Goal: Task Accomplishment & Management: Manage account settings

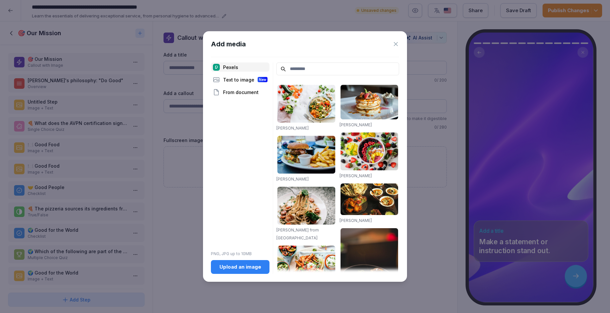
click at [254, 269] on div "Upload an image" at bounding box center [240, 267] width 48 height 7
click at [247, 269] on div "Upload an image" at bounding box center [240, 267] width 48 height 7
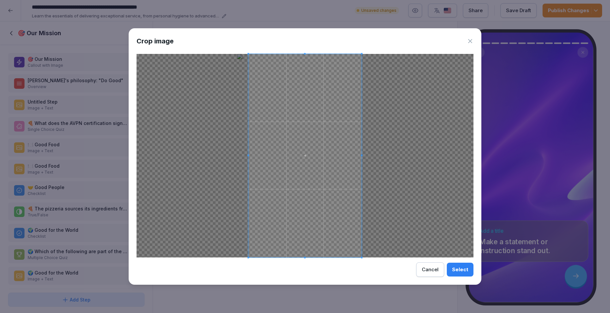
click at [370, 156] on div at bounding box center [305, 156] width 337 height 204
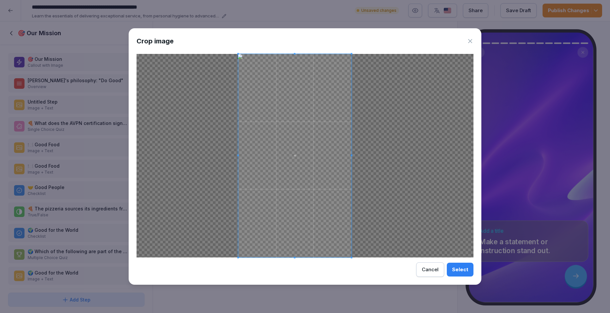
click at [296, 179] on span at bounding box center [294, 156] width 113 height 204
click at [425, 272] on div "Cancel" at bounding box center [430, 269] width 17 height 7
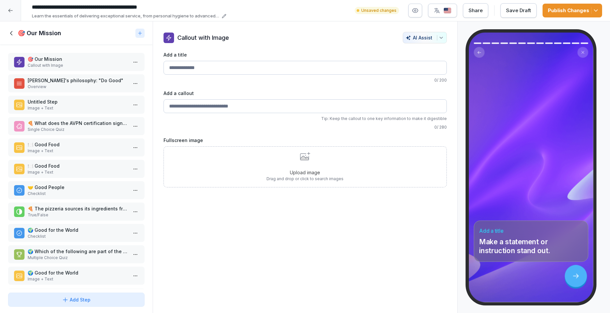
click at [447, 137] on div "Callout with Image AI Assist Add a title 0 / 200 Add a callout Tip: Keep the ca…" at bounding box center [305, 110] width 305 height 156
click at [302, 169] on div "Upload image Drag and drop or click to search images" at bounding box center [305, 167] width 77 height 30
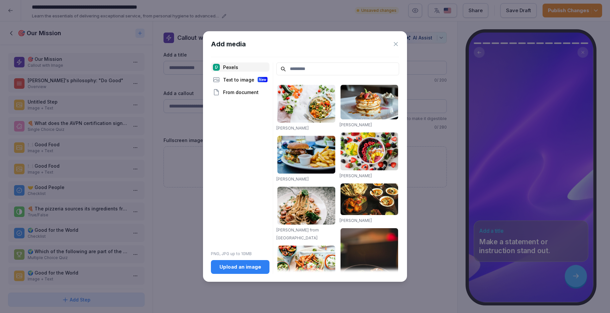
click at [241, 263] on button "Upload an image" at bounding box center [240, 267] width 59 height 14
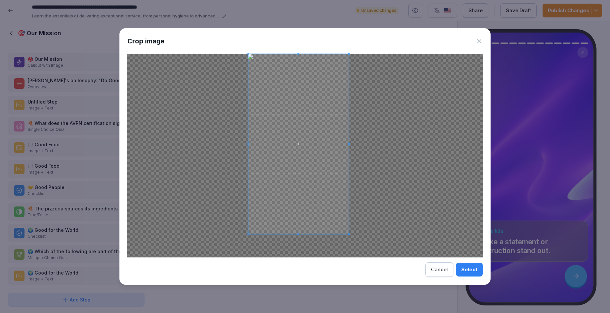
click at [347, 228] on div at bounding box center [299, 144] width 100 height 181
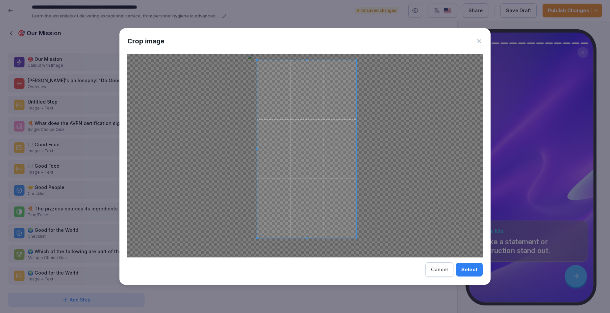
click at [320, 203] on span at bounding box center [306, 149] width 99 height 178
click at [472, 269] on div "Select" at bounding box center [470, 269] width 16 height 7
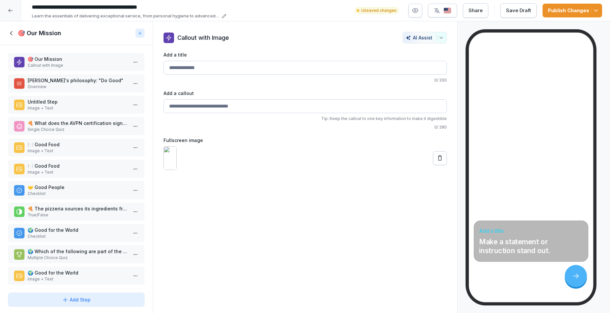
click at [173, 170] on img at bounding box center [170, 159] width 13 height 24
click at [437, 162] on icon at bounding box center [440, 158] width 7 height 7
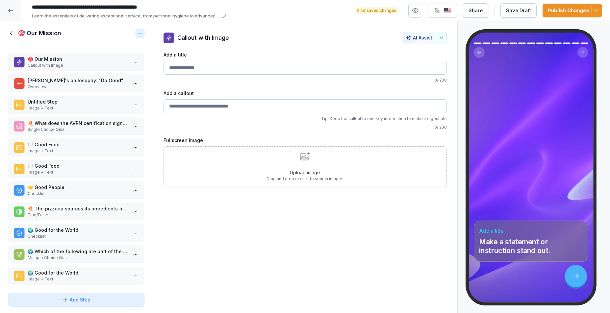
click at [284, 181] on p "Drag and drop or click to search images" at bounding box center [305, 179] width 77 height 6
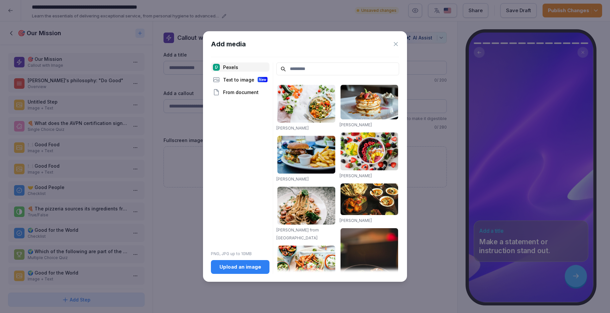
click at [242, 272] on button "Upload an image" at bounding box center [240, 267] width 59 height 14
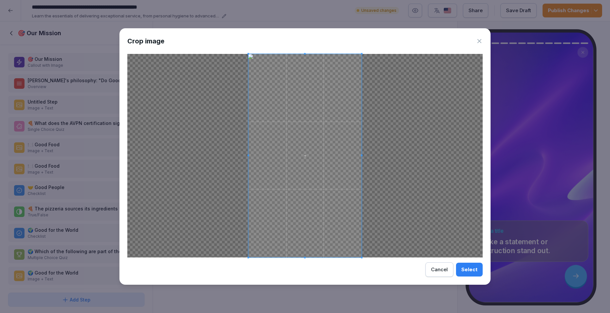
click at [472, 273] on div "Select" at bounding box center [470, 269] width 16 height 7
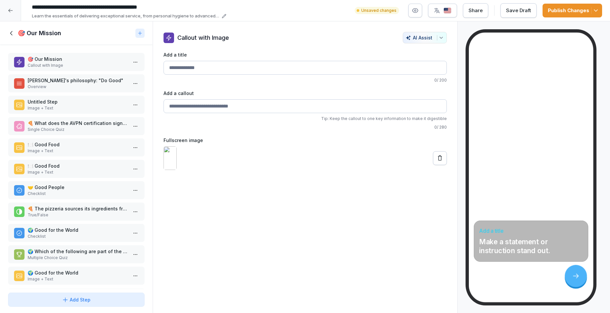
click at [281, 253] on div "Callout with Image AI Assist Add a title 0 / 200 Add a callout Tip: Keep the ca…" at bounding box center [305, 167] width 305 height 292
click at [404, 106] on input "Add a callout" at bounding box center [305, 106] width 283 height 14
click at [242, 69] on input "Add a title" at bounding box center [305, 68] width 283 height 14
click at [214, 170] on div at bounding box center [305, 159] width 283 height 24
click at [579, 277] on icon at bounding box center [576, 277] width 8 height 8
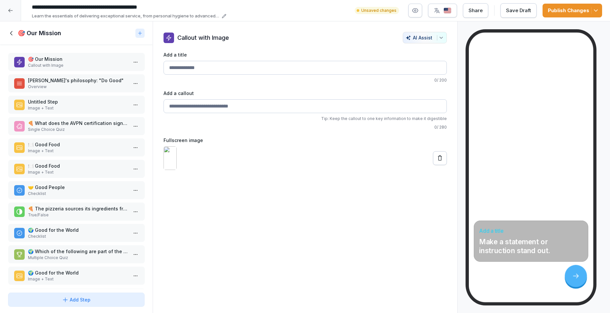
click at [67, 65] on p "Callout with Image" at bounding box center [78, 66] width 100 height 6
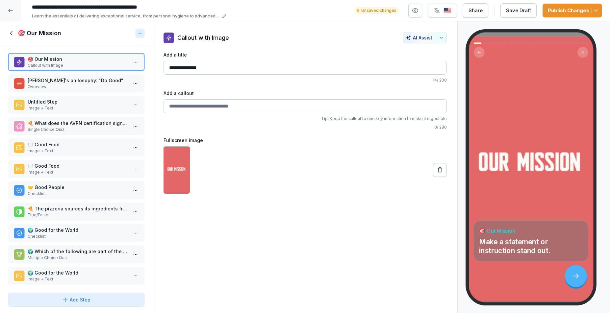
click at [72, 90] on p "Overview" at bounding box center [78, 87] width 100 height 6
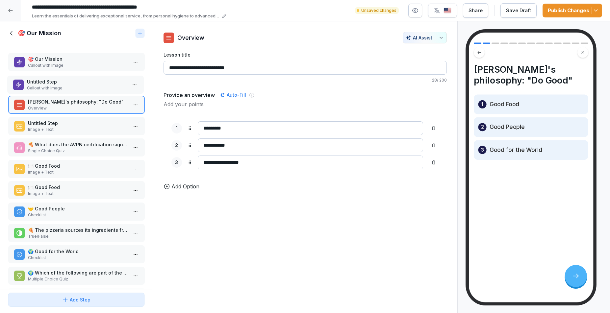
drag, startPoint x: 82, startPoint y: 270, endPoint x: 81, endPoint y: 89, distance: 181.1
click at [81, 89] on p "Callout with Image" at bounding box center [77, 88] width 100 height 6
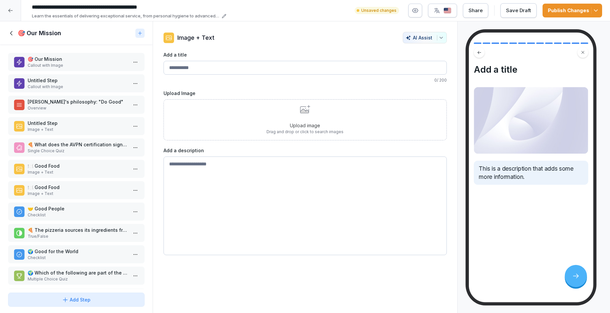
click at [86, 59] on p "🎯 Our Mission" at bounding box center [78, 59] width 100 height 7
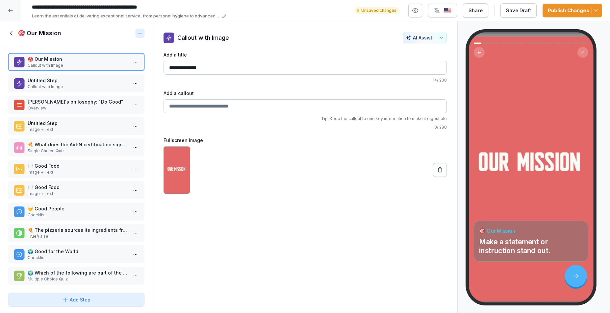
click at [85, 83] on p "Untitled Step" at bounding box center [78, 80] width 100 height 7
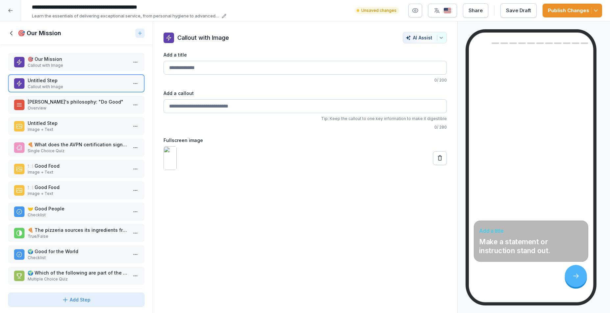
click at [86, 103] on p "NONA's philosophy: "Do Good"" at bounding box center [78, 101] width 100 height 7
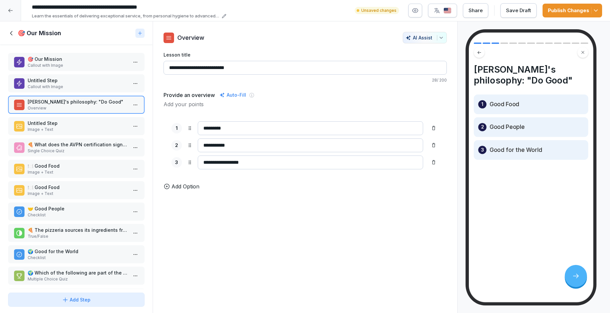
click at [131, 101] on div at bounding box center [135, 105] width 11 height 18
click at [130, 100] on div at bounding box center [135, 105] width 11 height 18
click at [130, 103] on button "button" at bounding box center [135, 105] width 11 height 11
click at [73, 81] on p "Untitled Step" at bounding box center [78, 80] width 100 height 7
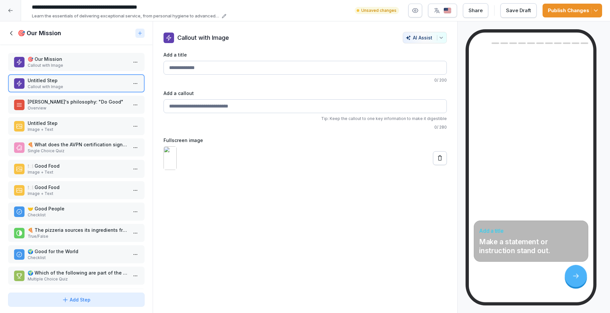
click at [177, 164] on img at bounding box center [170, 159] width 13 height 24
click at [437, 162] on icon at bounding box center [440, 158] width 7 height 7
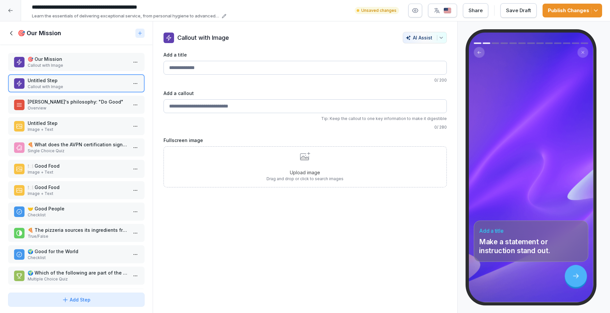
click at [354, 167] on div "Upload image Drag and drop or click to search images" at bounding box center [305, 167] width 283 height 41
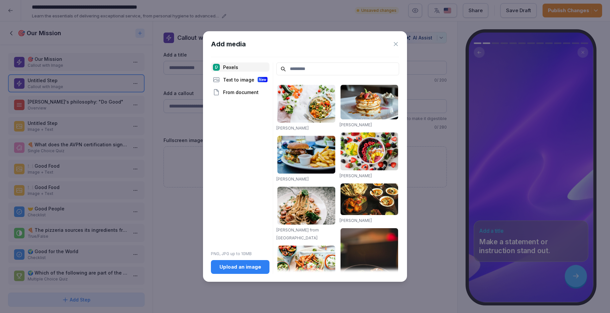
click at [233, 265] on div "Upload an image" at bounding box center [240, 267] width 48 height 7
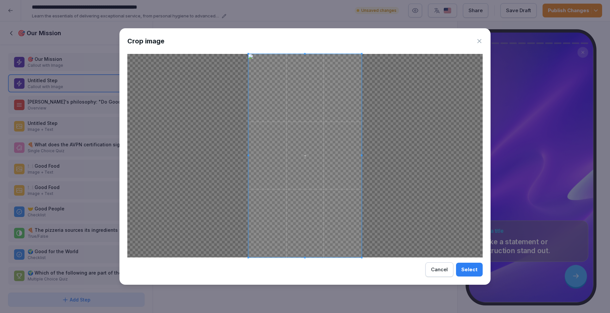
click at [467, 271] on div "Select" at bounding box center [470, 269] width 16 height 7
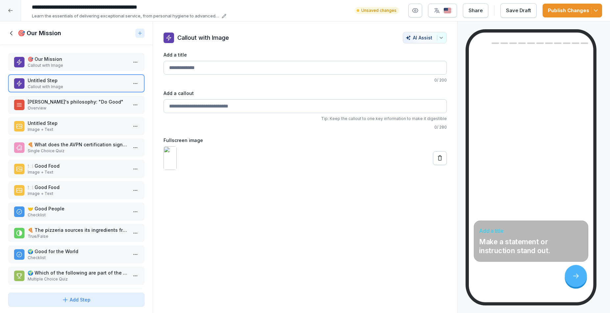
click at [525, 13] on div "Save Draft" at bounding box center [518, 10] width 25 height 7
click at [583, 7] on button "Publish Changes" at bounding box center [573, 11] width 60 height 14
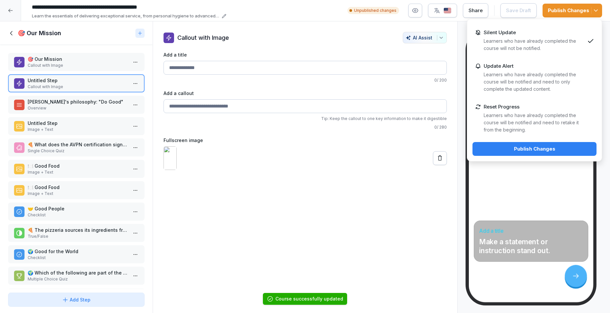
click at [549, 139] on div "Silent Update Learners who have already completed the course will not be notifi…" at bounding box center [534, 90] width 135 height 143
click at [548, 148] on div "Publish Changes" at bounding box center [535, 149] width 114 height 7
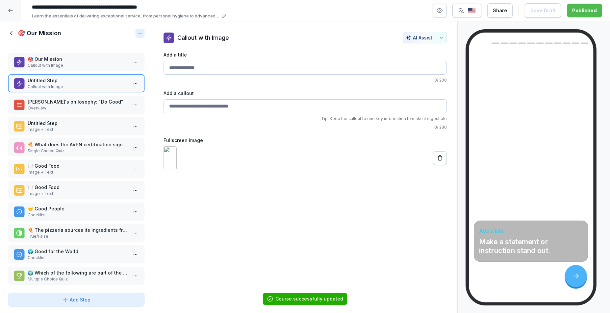
click at [13, 35] on icon at bounding box center [11, 33] width 7 height 7
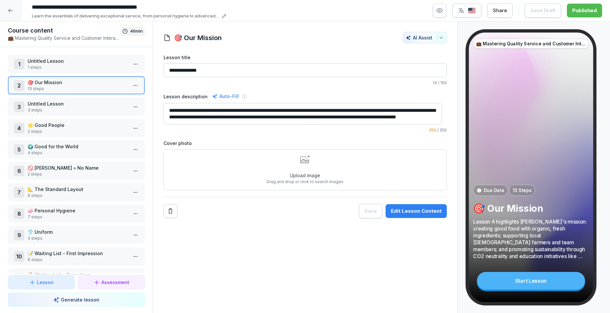
click at [49, 67] on p "1 steps" at bounding box center [78, 68] width 100 height 6
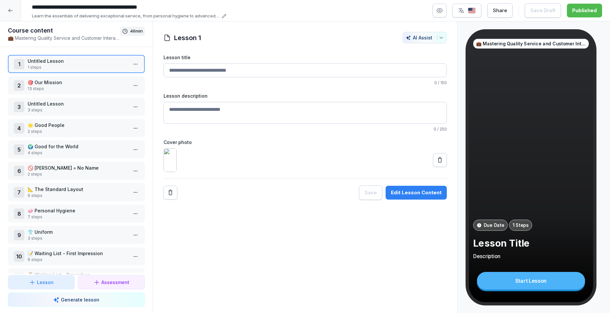
click at [61, 86] on p "13 steps" at bounding box center [78, 89] width 100 height 6
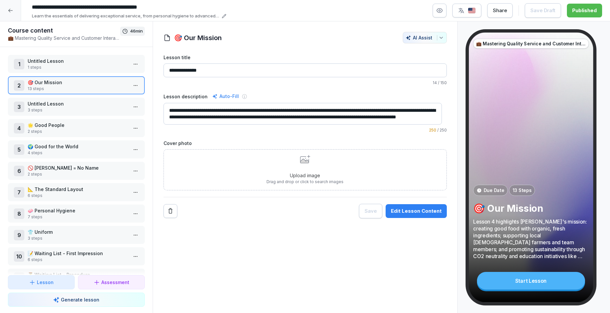
click at [371, 254] on div "**********" at bounding box center [305, 167] width 305 height 292
click at [80, 71] on div "1 Untitled Lesson 1 steps" at bounding box center [76, 64] width 137 height 18
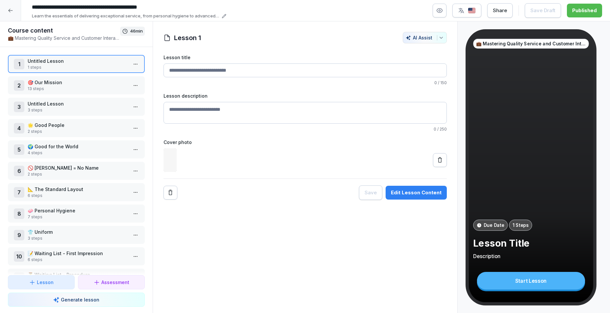
click at [75, 78] on div "2 🎯 Our Mission 13 steps" at bounding box center [76, 85] width 137 height 18
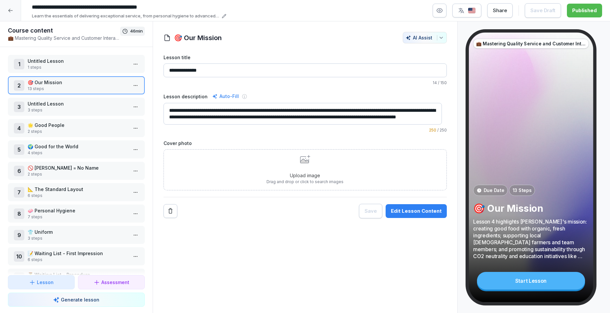
click at [79, 57] on div "1 Untitled Lesson 1 steps" at bounding box center [76, 64] width 137 height 18
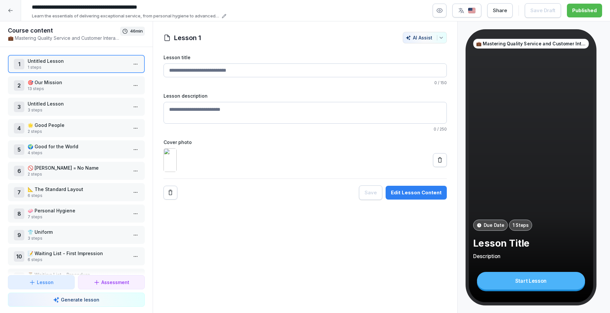
click at [428, 200] on button "Edit Lesson Content" at bounding box center [416, 193] width 61 height 14
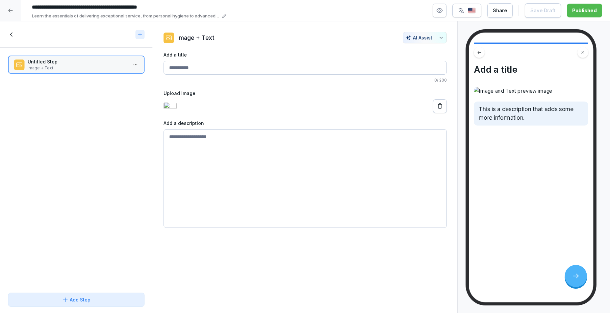
click at [177, 111] on img at bounding box center [170, 106] width 13 height 9
click at [11, 33] on icon at bounding box center [11, 34] width 7 height 7
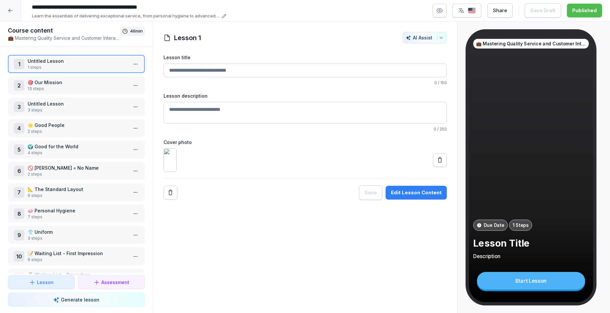
click at [58, 94] on div "2 🎯 Our Mission 13 steps" at bounding box center [76, 85] width 137 height 18
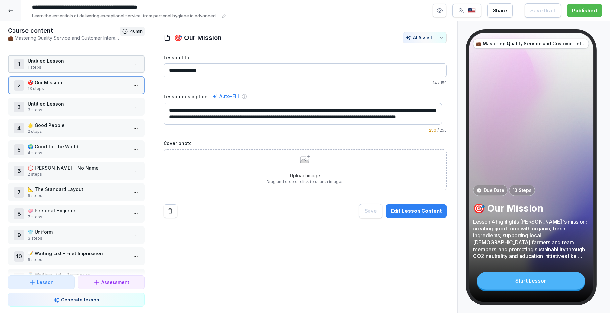
click at [56, 106] on p "Untitled Lesson" at bounding box center [78, 103] width 100 height 7
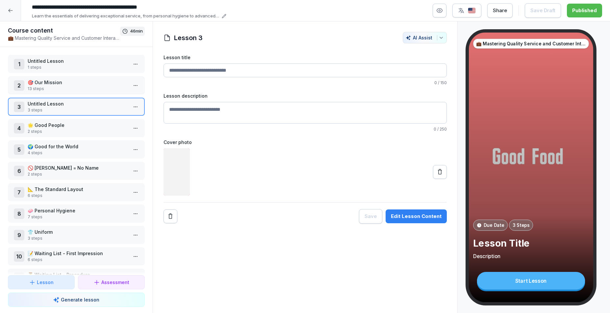
click at [62, 80] on p "🎯 Our Mission" at bounding box center [78, 82] width 100 height 7
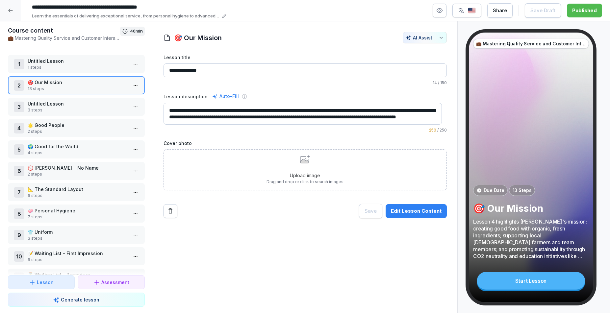
click at [429, 208] on div "Edit Lesson Content" at bounding box center [416, 211] width 51 height 7
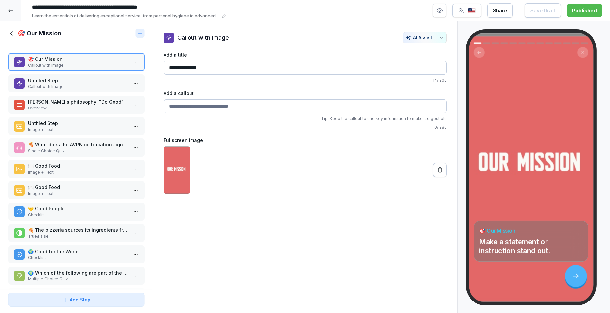
click at [74, 79] on div "Untitled Step Callout with Image" at bounding box center [76, 83] width 137 height 18
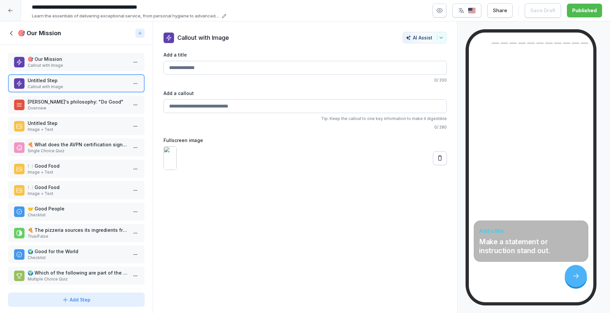
click at [563, 253] on p "Make a statement or instruction stand out." at bounding box center [531, 247] width 104 height 18
click at [177, 169] on img at bounding box center [170, 159] width 13 height 24
click at [180, 32] on div "Callout with Image AI Assist" at bounding box center [305, 38] width 283 height 12
click at [164, 40] on div at bounding box center [169, 38] width 11 height 11
click at [198, 38] on p "Callout with Image" at bounding box center [203, 37] width 52 height 9
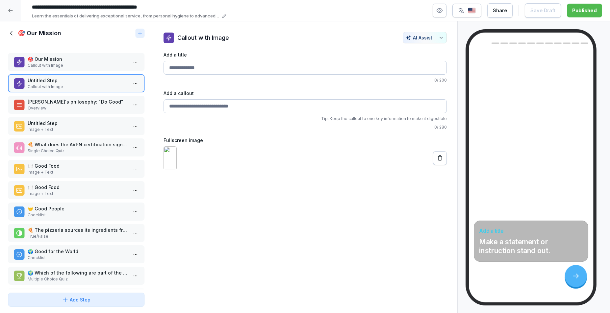
click at [209, 37] on p "Callout with Image" at bounding box center [203, 37] width 52 height 9
click at [102, 102] on p "NONA's philosophy: "Do Good"" at bounding box center [78, 101] width 100 height 7
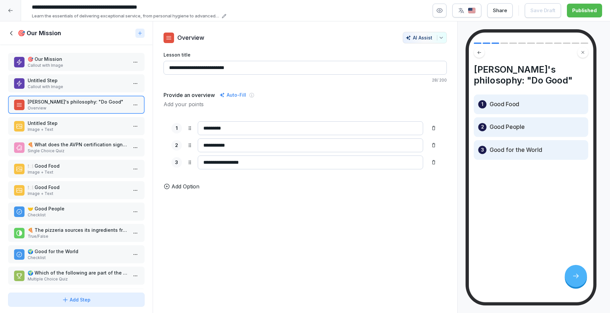
click at [102, 84] on p "Untitled Step" at bounding box center [78, 80] width 100 height 7
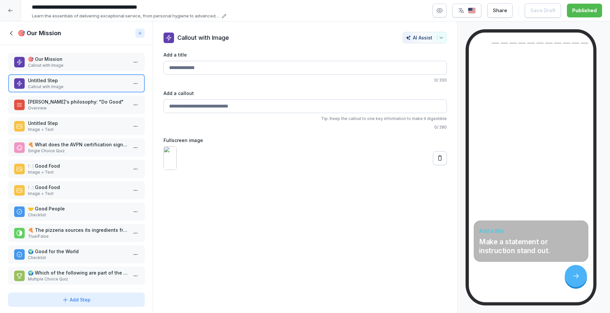
click at [101, 71] on div "🎯 Our Mission Callout with Image" at bounding box center [76, 62] width 137 height 18
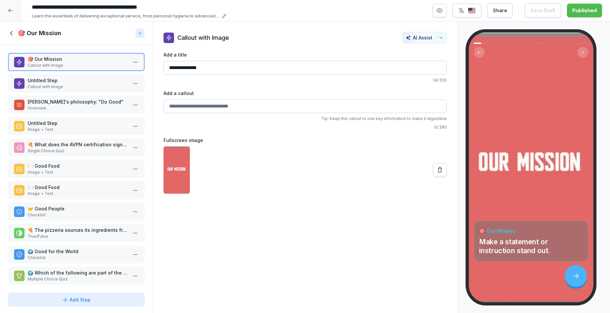
click at [202, 68] on input "**********" at bounding box center [305, 68] width 283 height 14
click at [202, 67] on input "**********" at bounding box center [305, 68] width 283 height 14
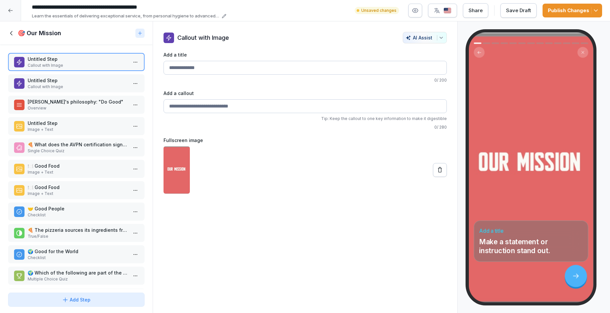
click at [295, 95] on label "Add a callout" at bounding box center [305, 93] width 283 height 7
click at [295, 99] on input "Add a callout" at bounding box center [305, 106] width 283 height 14
click at [562, 13] on div "Publish Changes" at bounding box center [572, 10] width 49 height 7
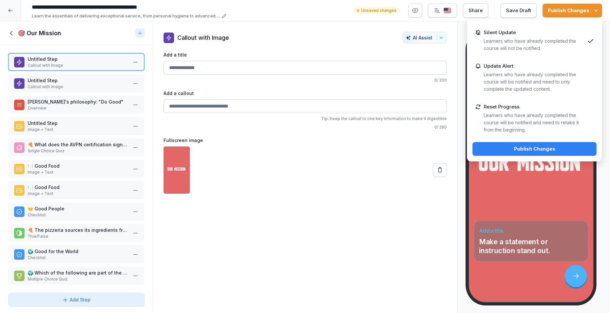
click at [556, 148] on div "Publish Changes" at bounding box center [535, 149] width 114 height 7
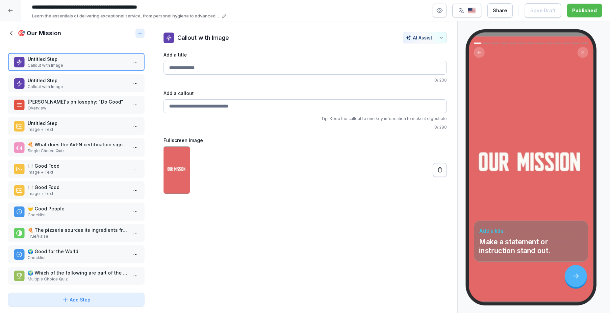
click at [54, 80] on p "Untitled Step" at bounding box center [78, 80] width 100 height 7
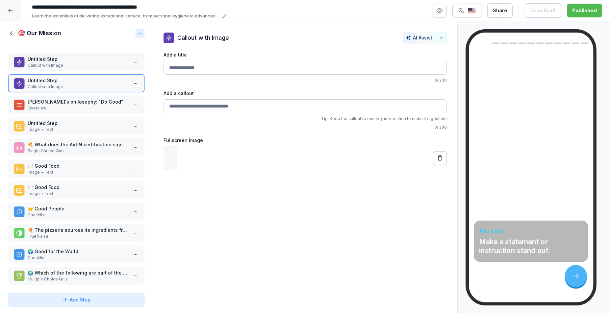
click at [57, 58] on p "Untitled Step" at bounding box center [78, 59] width 100 height 7
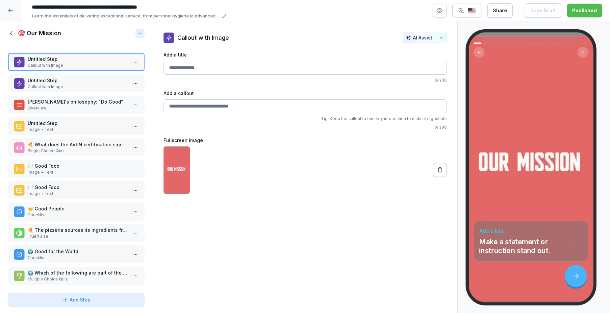
click at [11, 33] on icon at bounding box center [11, 33] width 7 height 7
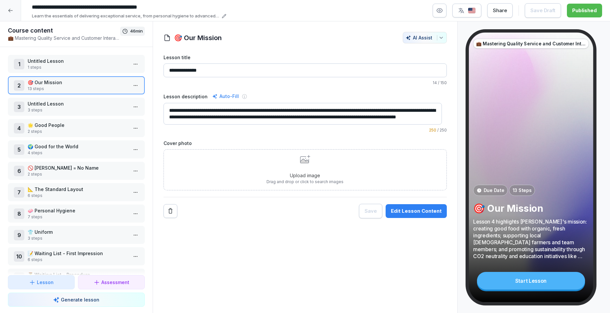
click at [11, 7] on div at bounding box center [10, 10] width 21 height 21
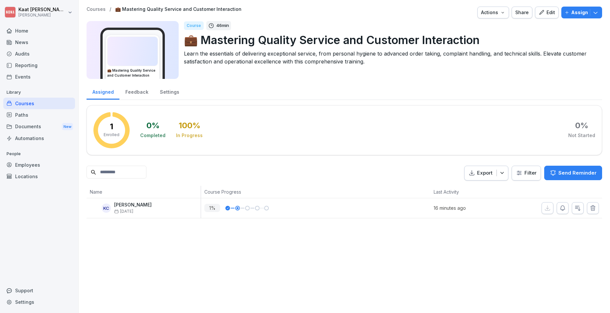
click at [329, 77] on div "Course 46 min 💼 Mastering Quality Service and Customer Interaction Learn the es…" at bounding box center [390, 50] width 413 height 58
click at [37, 125] on div "Documents New" at bounding box center [39, 127] width 72 height 12
click at [38, 103] on div "Courses" at bounding box center [39, 104] width 72 height 12
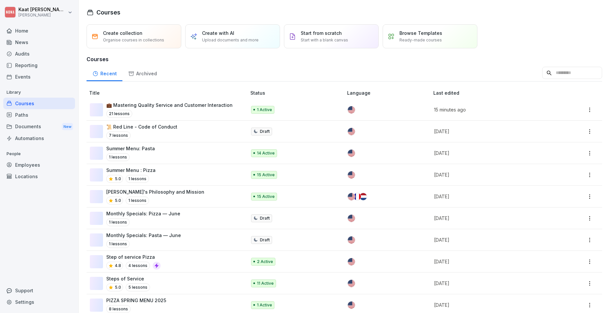
click at [21, 118] on div "Paths" at bounding box center [39, 115] width 72 height 12
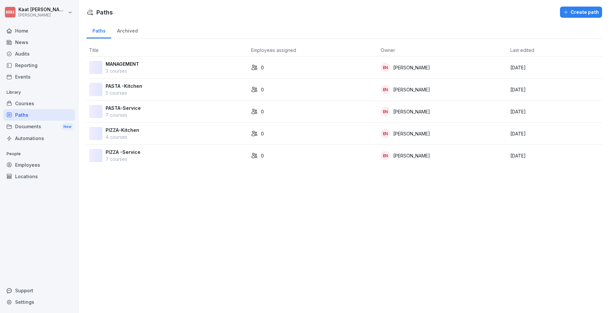
click at [28, 104] on div "Courses" at bounding box center [39, 104] width 72 height 12
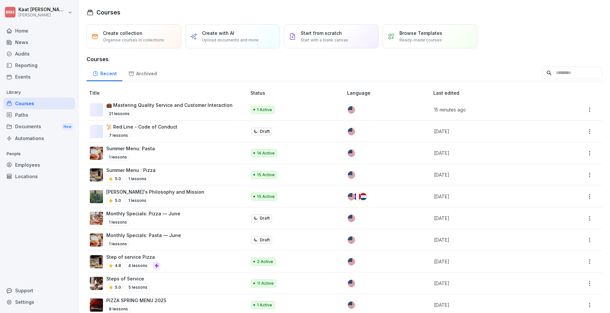
click at [161, 107] on p "💼 Mastering Quality Service and Customer Interaction" at bounding box center [169, 105] width 126 height 7
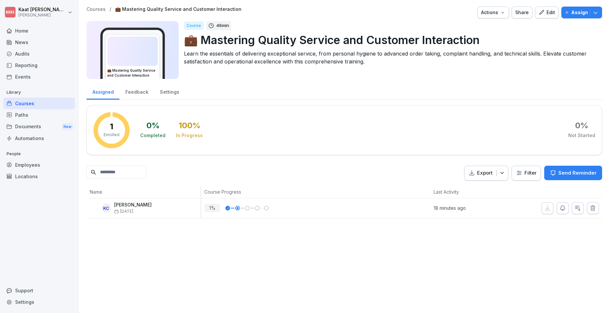
click at [278, 42] on p "💼 Mastering Quality Service and Customer Interaction" at bounding box center [390, 40] width 413 height 17
click at [446, 38] on p "💼 Mastering Quality Service and Customer Interaction" at bounding box center [390, 40] width 413 height 17
drag, startPoint x: 446, startPoint y: 39, endPoint x: 450, endPoint y: 36, distance: 4.9
click at [448, 37] on p "💼 Mastering Quality Service and Customer Interaction" at bounding box center [390, 40] width 413 height 17
click at [539, 8] on button "Edit" at bounding box center [547, 13] width 24 height 12
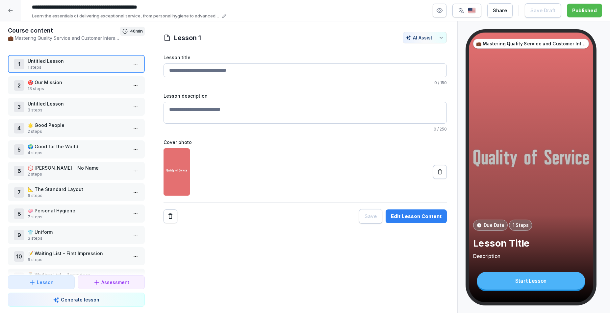
click at [64, 40] on p "💼 Mastering Quality Service and Customer Interaction" at bounding box center [64, 38] width 112 height 7
click at [118, 31] on h1 "Course content" at bounding box center [64, 31] width 112 height 8
click at [47, 32] on h1 "Course content" at bounding box center [64, 31] width 112 height 8
click at [52, 6] on input "**********" at bounding box center [128, 7] width 198 height 11
click at [73, 6] on input "**********" at bounding box center [128, 7] width 198 height 11
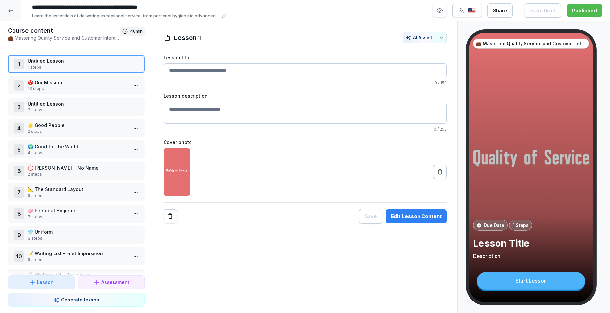
drag, startPoint x: 68, startPoint y: 7, endPoint x: 34, endPoint y: 8, distance: 34.6
click at [34, 8] on input "**********" at bounding box center [128, 7] width 198 height 11
click at [50, 5] on input "**********" at bounding box center [128, 7] width 198 height 11
drag, startPoint x: 67, startPoint y: 7, endPoint x: 42, endPoint y: 9, distance: 24.5
click at [42, 9] on input "**********" at bounding box center [128, 7] width 198 height 11
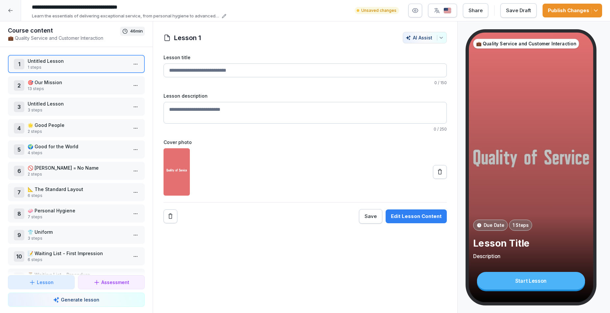
click at [166, 10] on input "**********" at bounding box center [128, 7] width 198 height 11
drag, startPoint x: 166, startPoint y: 10, endPoint x: 85, endPoint y: 10, distance: 81.3
click at [85, 10] on input "**********" at bounding box center [128, 7] width 198 height 11
click at [161, 6] on input "**********" at bounding box center [128, 7] width 198 height 11
type input "**********"
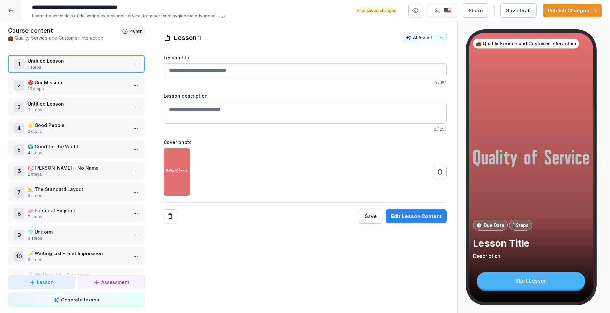
drag, startPoint x: 114, startPoint y: 17, endPoint x: 100, endPoint y: 14, distance: 14.9
click at [100, 14] on p "Learn the essentials of delivering exceptional service, from personal hygiene t…" at bounding box center [126, 16] width 188 height 7
click at [230, 56] on label "Lesson title" at bounding box center [305, 57] width 283 height 7
click at [230, 64] on input "Lesson title" at bounding box center [305, 71] width 283 height 14
click at [224, 133] on div "Lesson title 0 / 150 Lesson description 0 / 250 Cover photo Save Edit Lesson Co…" at bounding box center [305, 139] width 283 height 170
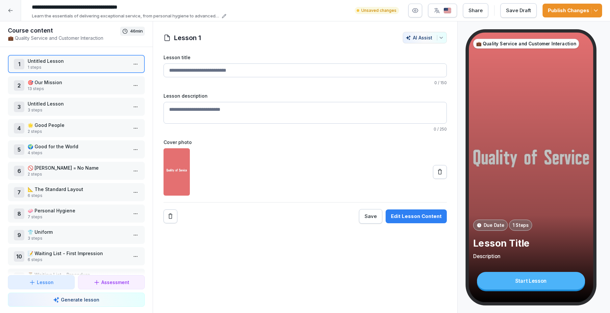
click at [85, 82] on p "🎯 Our Mission" at bounding box center [78, 82] width 100 height 7
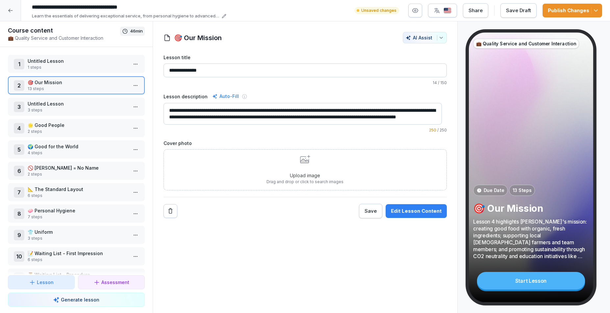
scroll to position [4, 0]
click at [413, 210] on div "Edit Lesson Content" at bounding box center [416, 211] width 51 height 7
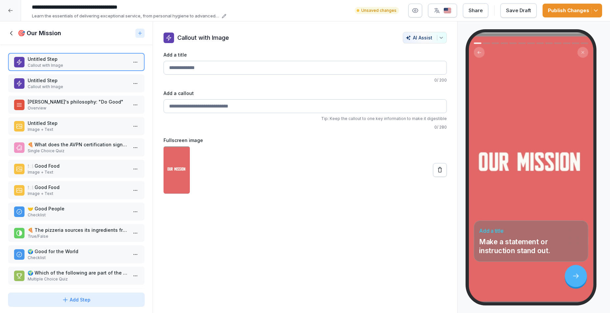
click at [11, 32] on icon at bounding box center [11, 33] width 7 height 7
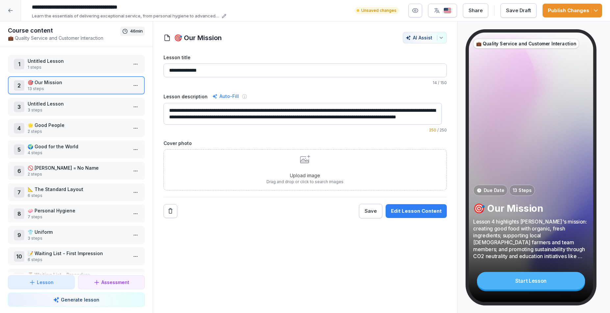
click at [14, 13] on div at bounding box center [10, 10] width 21 height 21
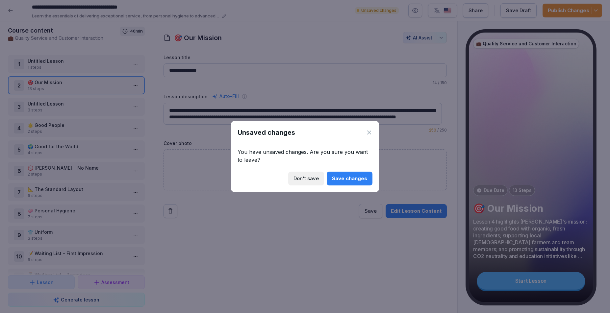
click at [357, 181] on div "Save changes" at bounding box center [349, 178] width 35 height 7
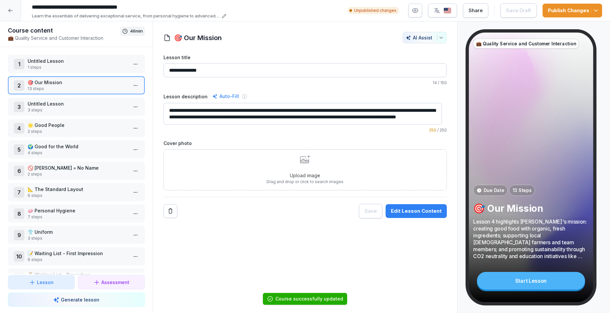
click at [11, 11] on icon at bounding box center [10, 10] width 5 height 5
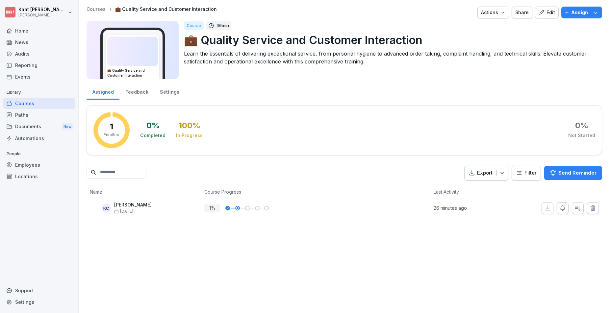
click at [32, 116] on div "Paths" at bounding box center [39, 115] width 72 height 12
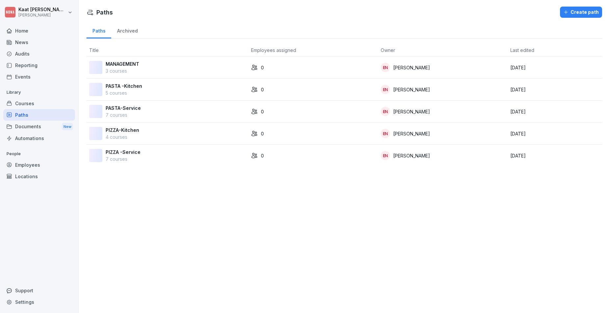
click at [33, 102] on div "Courses" at bounding box center [39, 104] width 72 height 12
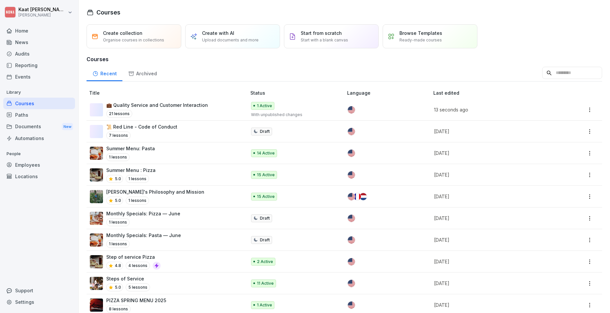
click at [414, 36] on p "Browse Templates" at bounding box center [421, 33] width 43 height 7
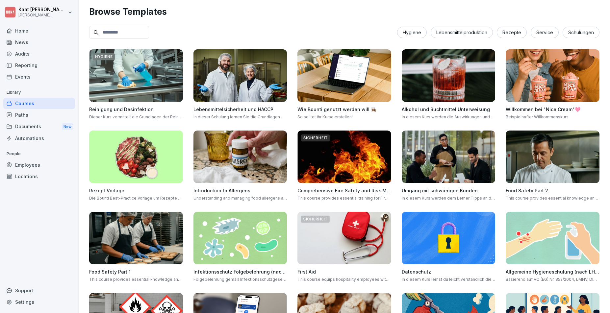
click at [17, 119] on div "Paths" at bounding box center [39, 115] width 72 height 12
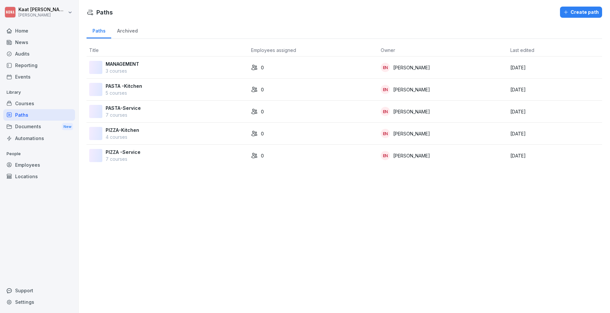
click at [24, 104] on div "Courses" at bounding box center [39, 104] width 72 height 12
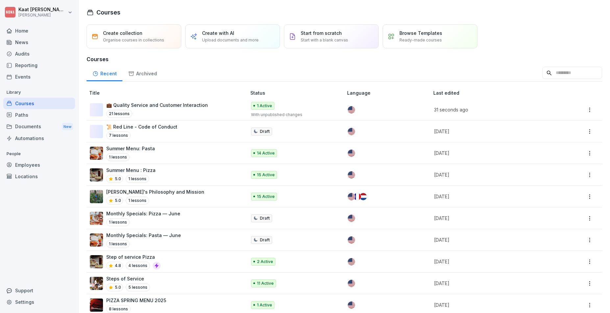
click at [331, 42] on p "Start with a blank canvas" at bounding box center [324, 40] width 47 height 6
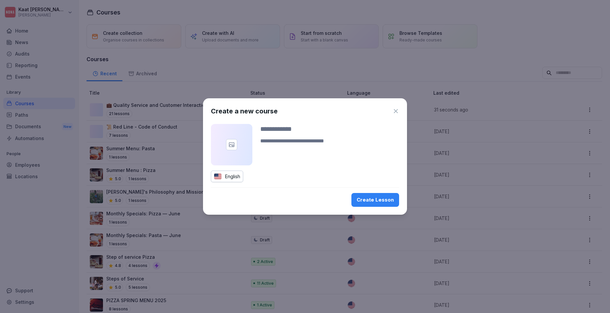
click at [224, 138] on div at bounding box center [231, 144] width 41 height 41
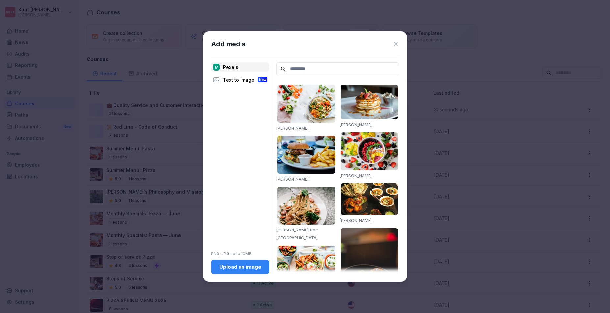
click at [240, 265] on div "Upload an image" at bounding box center [240, 267] width 48 height 7
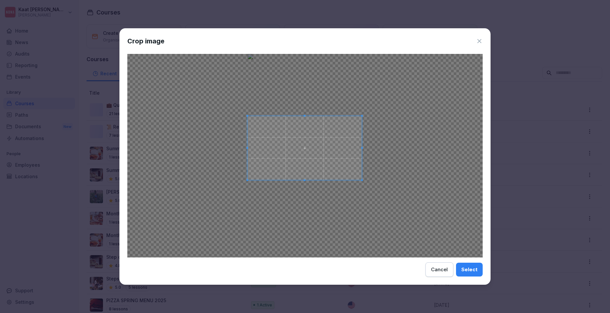
click at [351, 145] on span at bounding box center [305, 148] width 115 height 65
click at [476, 266] on button "Select" at bounding box center [469, 270] width 27 height 14
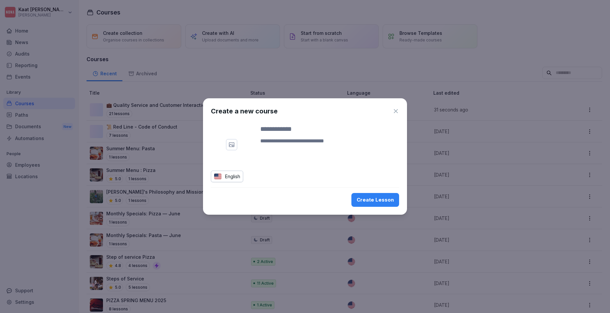
click at [248, 147] on div at bounding box center [231, 144] width 41 height 41
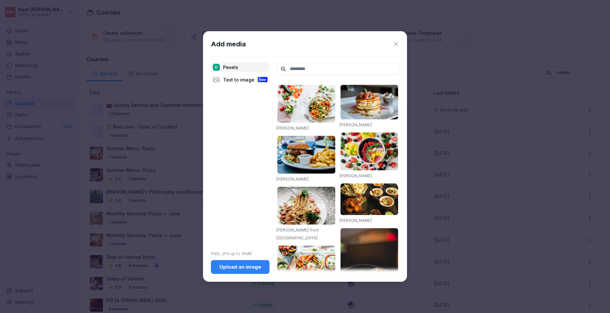
click at [397, 44] on icon at bounding box center [396, 44] width 7 height 7
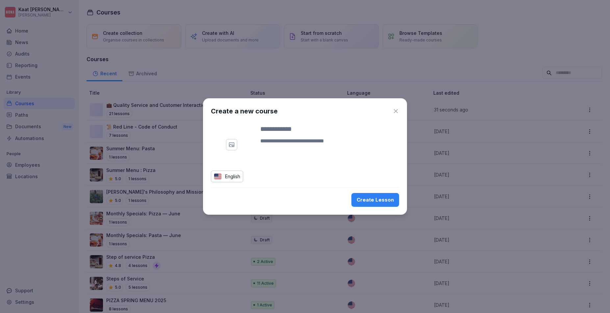
click at [313, 138] on textarea at bounding box center [329, 145] width 139 height 16
click at [280, 124] on input at bounding box center [329, 129] width 139 height 10
type input "**********"
click at [368, 197] on div "Create Lesson" at bounding box center [375, 200] width 37 height 7
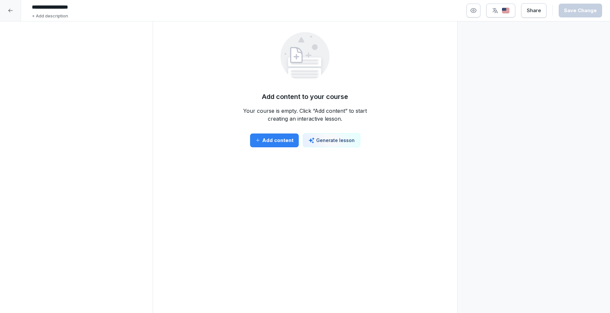
click at [265, 141] on div "Add content" at bounding box center [275, 140] width 38 height 7
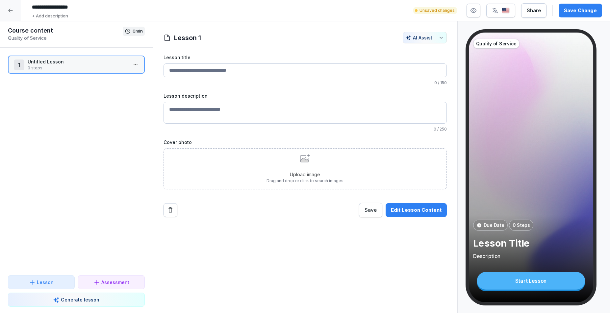
click at [211, 72] on input "Lesson title" at bounding box center [305, 71] width 283 height 14
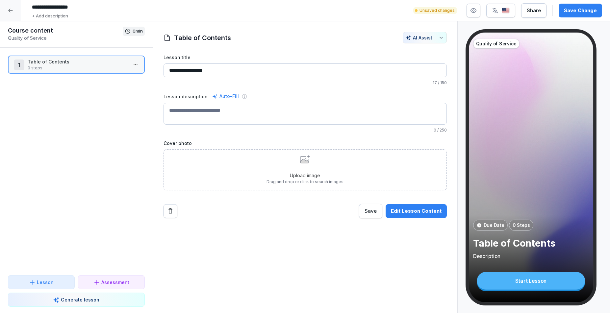
type input "**********"
click at [213, 114] on textarea "Lesson description" at bounding box center [305, 114] width 283 height 22
click at [186, 113] on textarea "Lesson description" at bounding box center [305, 114] width 283 height 22
paste textarea "**********"
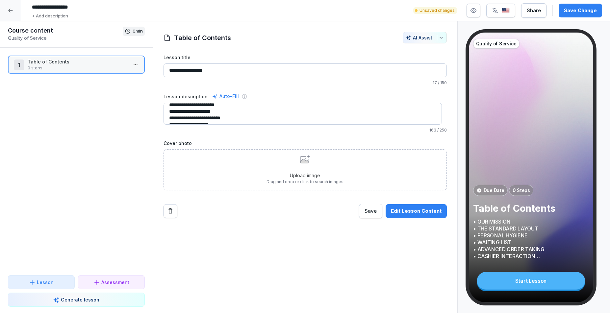
scroll to position [40, 0]
type textarea "**********"
click at [219, 72] on input "**********" at bounding box center [305, 71] width 283 height 14
click at [171, 207] on button "Remove" at bounding box center [171, 211] width 14 height 14
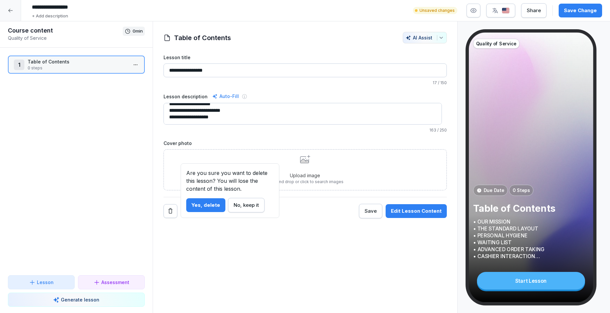
click at [212, 206] on div "Yes, delete" at bounding box center [206, 205] width 29 height 7
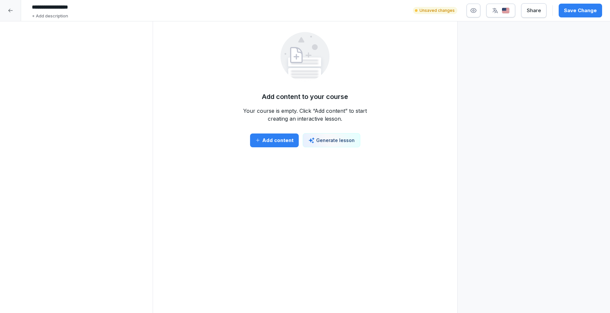
click at [282, 141] on div "Add content" at bounding box center [275, 140] width 38 height 7
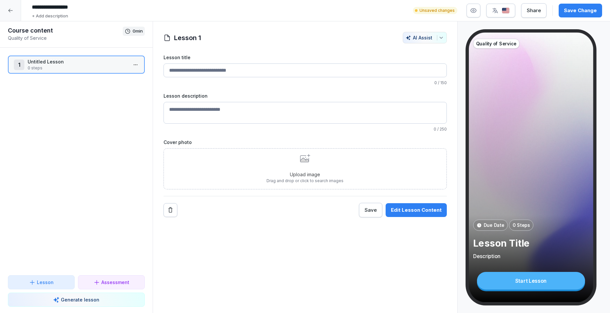
click at [25, 35] on p "Quality of Service" at bounding box center [65, 38] width 115 height 7
click at [13, 10] on div at bounding box center [10, 10] width 21 height 21
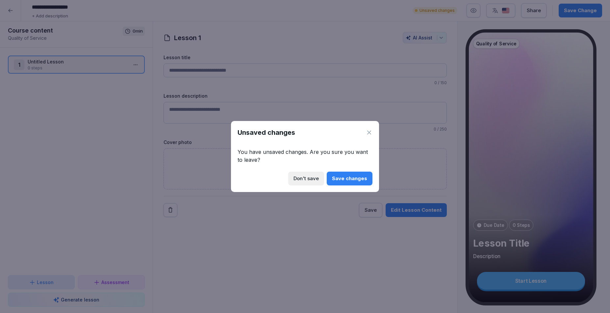
click at [371, 132] on icon at bounding box center [369, 132] width 7 height 7
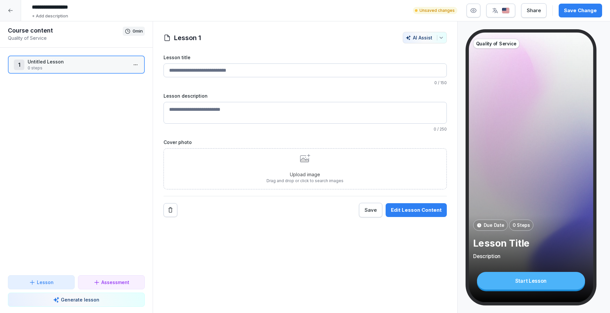
click at [108, 283] on p "Assessment" at bounding box center [115, 282] width 28 height 7
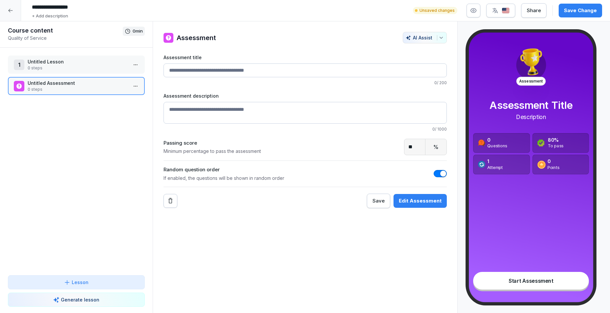
click at [108, 281] on div "Lesson" at bounding box center [76, 282] width 126 height 7
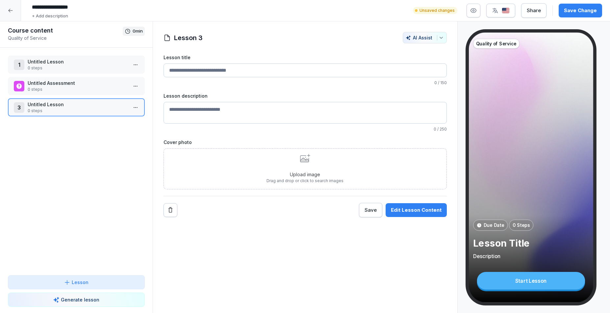
click at [124, 86] on div "Untitled Assessment 0 steps" at bounding box center [76, 86] width 125 height 13
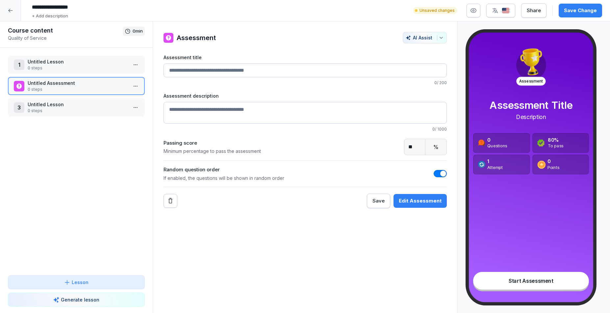
click at [131, 86] on html "**********" at bounding box center [305, 156] width 610 height 313
click at [108, 126] on div "Delete" at bounding box center [106, 124] width 56 height 12
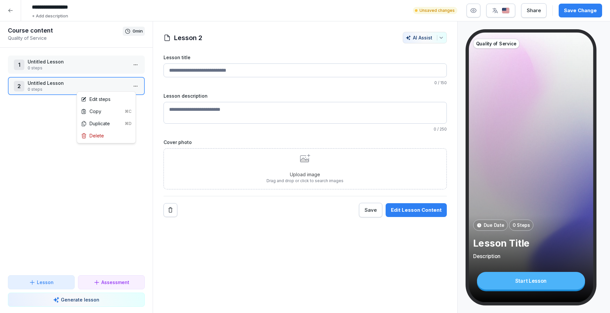
click at [132, 85] on html "**********" at bounding box center [305, 156] width 610 height 313
click at [116, 137] on div "Delete" at bounding box center [106, 136] width 56 height 12
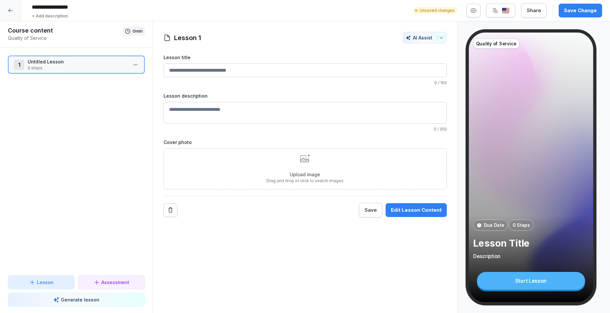
click at [233, 76] on input "Lesson title" at bounding box center [305, 71] width 283 height 14
click at [290, 161] on div "Upload image Drag and drop or click to search images" at bounding box center [305, 169] width 77 height 30
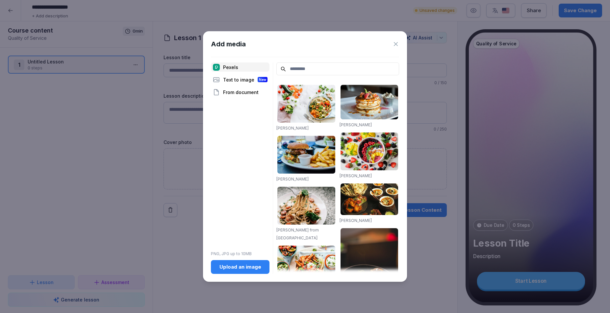
click at [247, 264] on div "Upload an image" at bounding box center [240, 267] width 48 height 7
click at [397, 45] on icon at bounding box center [396, 44] width 4 height 4
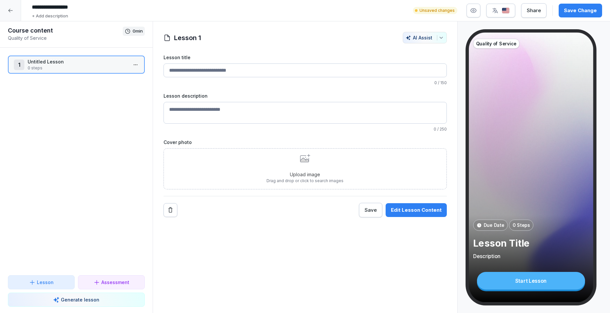
click at [220, 67] on input "Lesson title" at bounding box center [305, 71] width 283 height 14
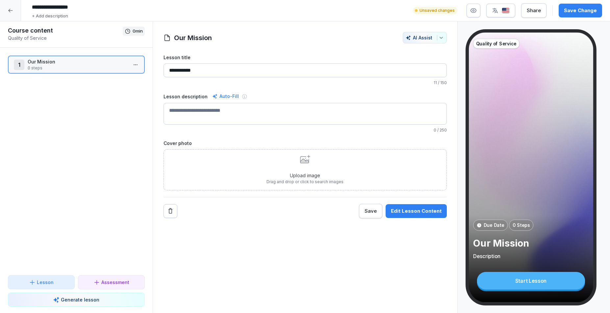
type input "**********"
click at [214, 114] on textarea "Lesson description" at bounding box center [305, 114] width 283 height 22
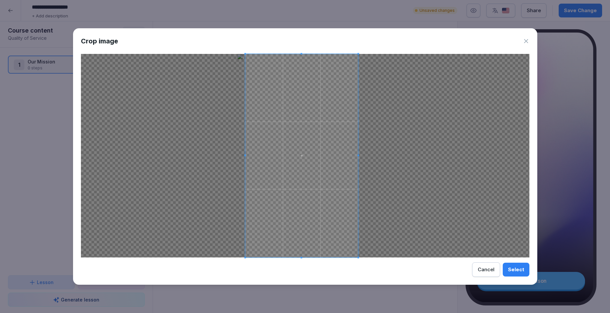
click at [312, 161] on span at bounding box center [301, 156] width 113 height 204
click at [372, 156] on div at bounding box center [305, 156] width 449 height 204
click at [333, 158] on span at bounding box center [303, 156] width 113 height 204
click at [521, 275] on button "Select" at bounding box center [516, 270] width 27 height 14
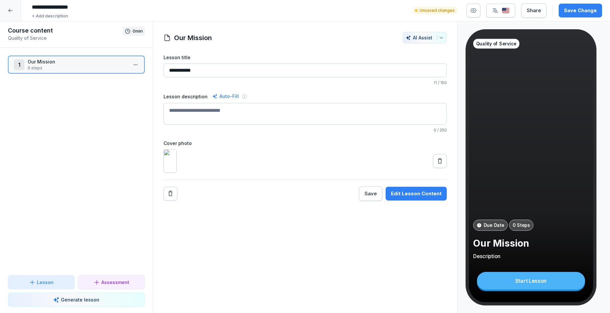
click at [410, 198] on div "Edit Lesson Content" at bounding box center [416, 193] width 51 height 7
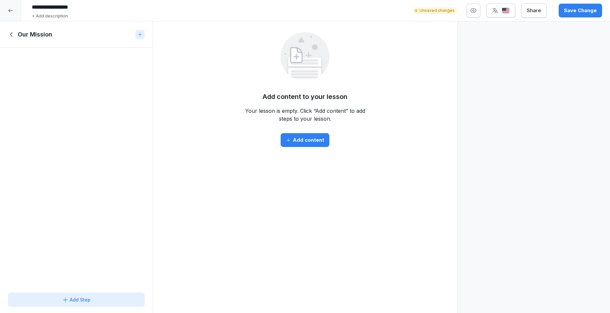
click at [303, 144] on div "Add content" at bounding box center [305, 140] width 38 height 7
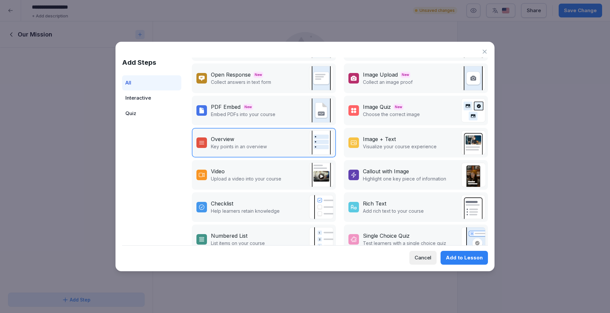
scroll to position [2, 0]
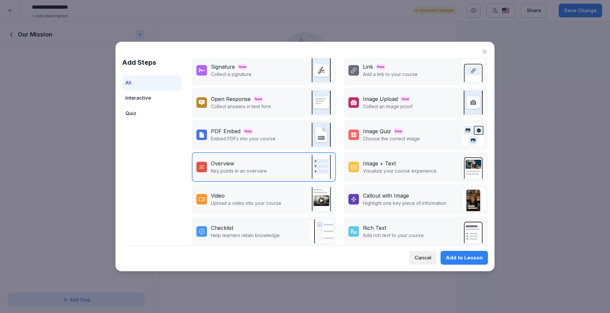
click at [302, 133] on div "PDF Embed New Embed PDFs into your course" at bounding box center [264, 135] width 144 height 30
click at [472, 259] on div "Add to Lesson" at bounding box center [464, 258] width 37 height 7
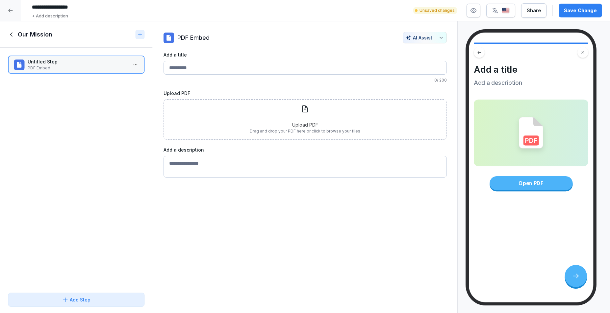
click at [282, 116] on div "Upload PDF Drag and drop your PDF here or click to browse your files" at bounding box center [305, 119] width 111 height 29
click at [425, 115] on p "training slide Good Food.pdf" at bounding box center [416, 118] width 62 height 7
click at [439, 120] on p "training slide Good Food.pdf" at bounding box center [416, 118] width 62 height 7
click at [160, 108] on div "PDF Embed AI Assist Add a title 0 / 200 Upload PDF training slide Good Food.pdf…" at bounding box center [305, 95] width 305 height 127
click at [174, 110] on icon at bounding box center [170, 110] width 7 height 7
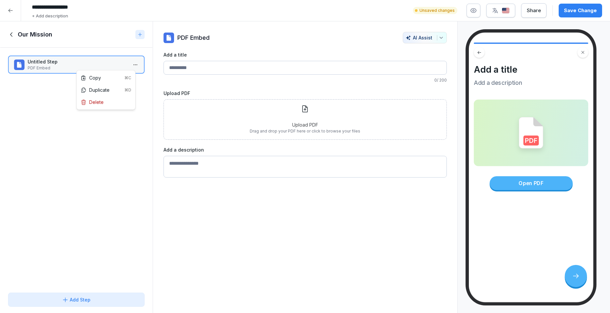
click at [133, 67] on html "**********" at bounding box center [305, 156] width 610 height 313
click at [115, 100] on div "Delete" at bounding box center [106, 102] width 56 height 12
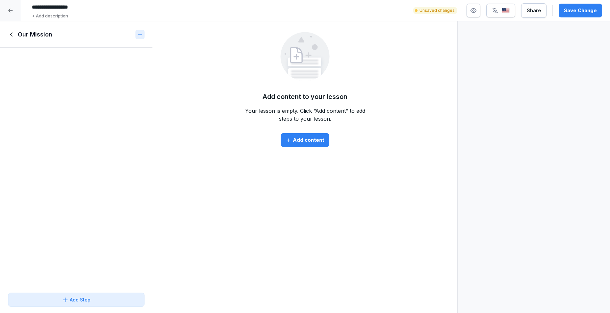
click at [331, 152] on div "Add content to your lesson Your lesson is empty. Click “Add content” to add ste…" at bounding box center [305, 173] width 305 height 282
click at [301, 138] on div "Add content" at bounding box center [305, 140] width 38 height 7
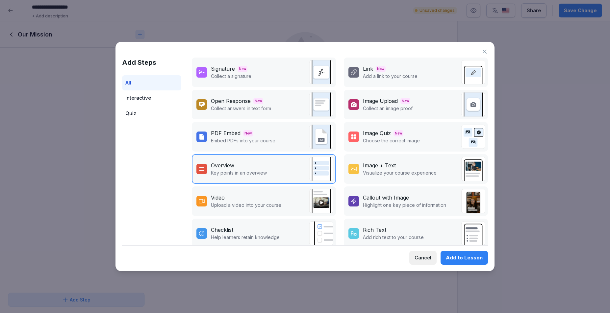
scroll to position [78, 0]
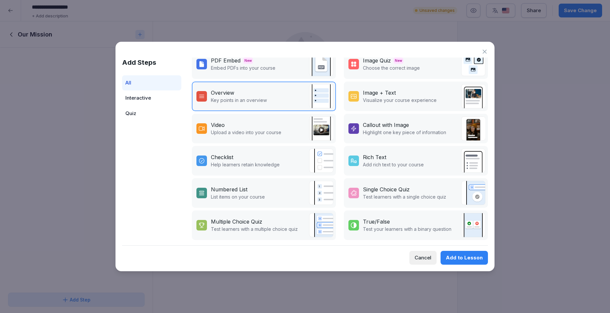
click at [466, 96] on img at bounding box center [473, 96] width 24 height 24
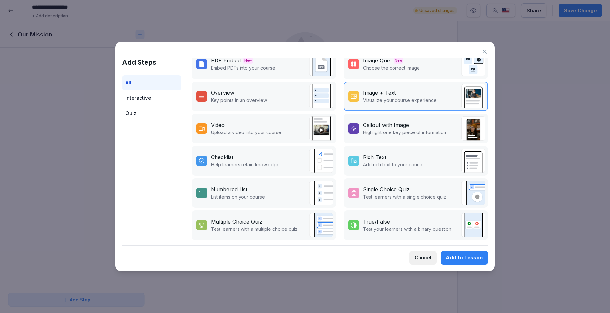
click at [472, 257] on div "Add to Lesson" at bounding box center [464, 258] width 37 height 7
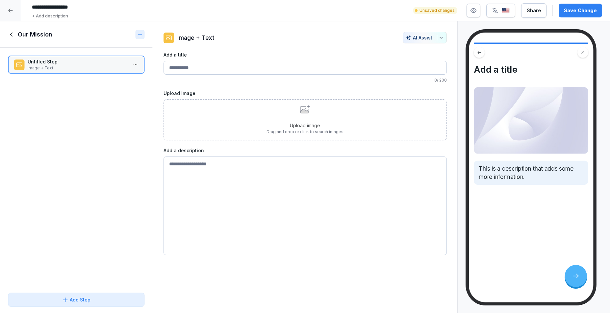
click at [200, 67] on input "Add a title" at bounding box center [305, 68] width 283 height 14
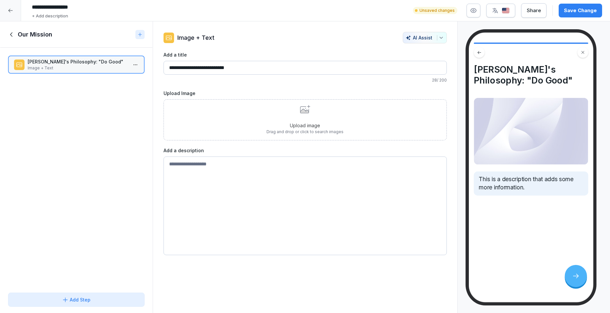
type input "**********"
click at [247, 133] on div "Upload image Drag and drop or click to search images" at bounding box center [305, 119] width 283 height 41
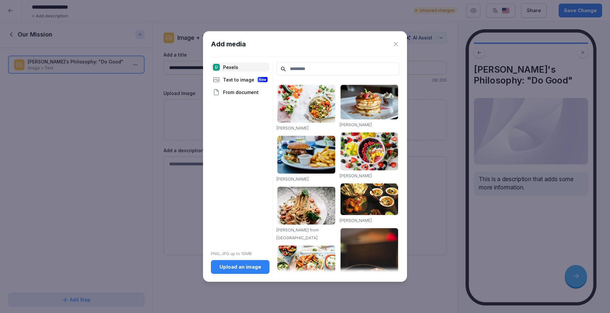
click at [250, 275] on div "Add media Pexels Text to image New From document PNG, JPG up to 10MB Upload an …" at bounding box center [305, 156] width 204 height 251
drag, startPoint x: 259, startPoint y: 300, endPoint x: 236, endPoint y: 270, distance: 37.3
click at [236, 270] on div "Upload an image" at bounding box center [240, 267] width 48 height 7
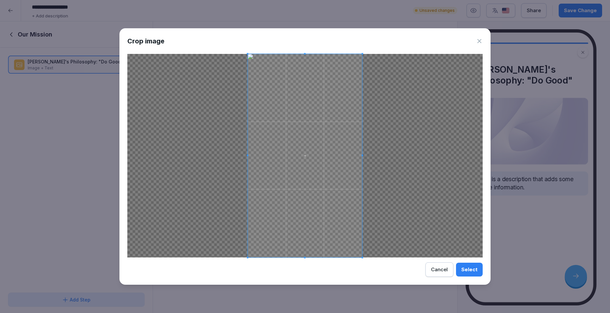
click at [469, 271] on div "Select" at bounding box center [470, 269] width 16 height 7
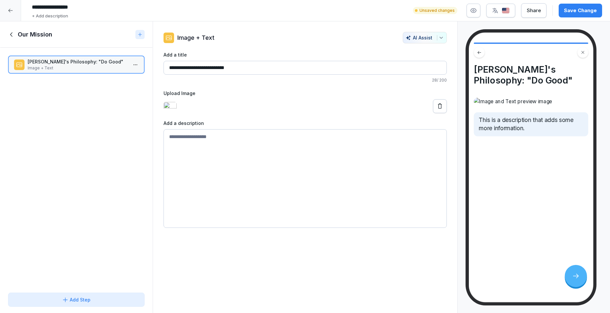
click at [335, 113] on div at bounding box center [305, 106] width 283 height 14
click at [438, 109] on icon at bounding box center [440, 105] width 4 height 5
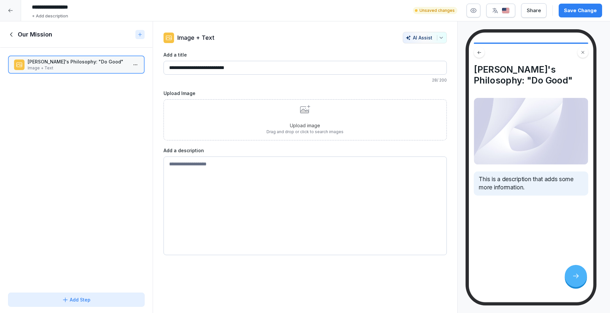
click at [282, 120] on div "Upload image Drag and drop or click to search images" at bounding box center [305, 120] width 77 height 30
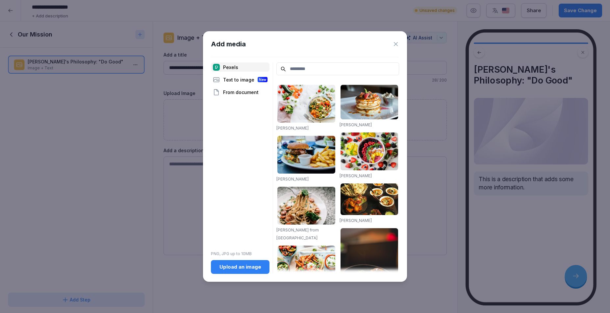
click at [239, 266] on div "Upload an image" at bounding box center [240, 267] width 48 height 7
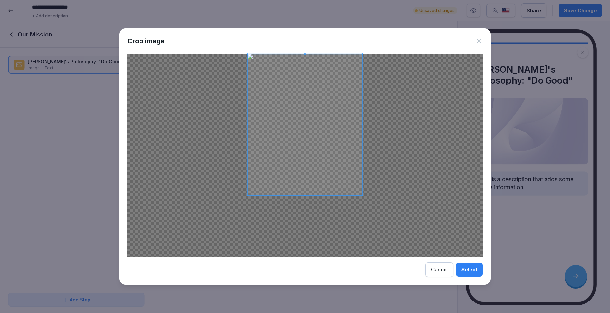
click at [308, 195] on div at bounding box center [305, 125] width 115 height 142
click at [305, 58] on span at bounding box center [305, 128] width 115 height 142
click at [303, 65] on span at bounding box center [306, 131] width 115 height 142
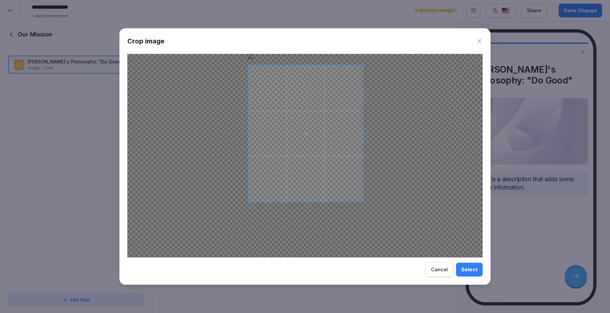
click at [306, 65] on span at bounding box center [306, 66] width 2 height 2
click at [305, 192] on span at bounding box center [306, 192] width 115 height 2
click at [362, 126] on span at bounding box center [362, 129] width 2 height 126
click at [471, 269] on div "Select" at bounding box center [470, 269] width 16 height 7
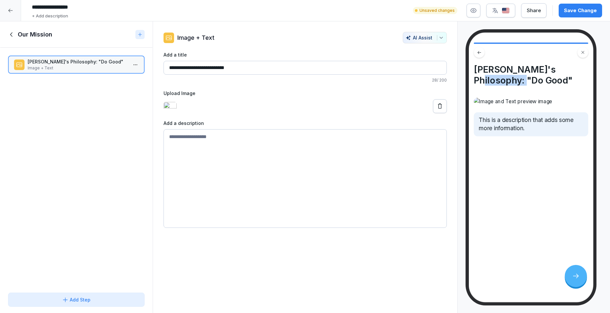
drag, startPoint x: 590, startPoint y: 137, endPoint x: 589, endPoint y: 7, distance: 130.4
click at [587, 72] on div "NONA's Philosophy: "Do Good" This is a description that adds some more informat…" at bounding box center [531, 168] width 125 height 270
click at [272, 173] on textarea at bounding box center [305, 178] width 283 height 99
click at [322, 180] on textarea at bounding box center [305, 178] width 283 height 99
click at [14, 35] on icon at bounding box center [11, 34] width 7 height 7
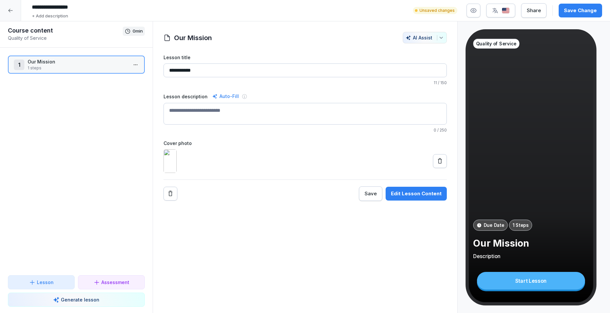
click at [586, 9] on div "Save Change" at bounding box center [580, 10] width 33 height 7
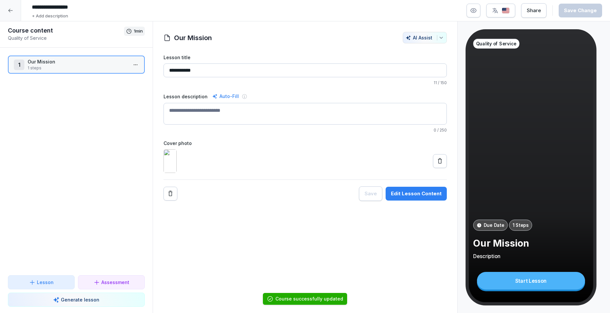
click at [338, 201] on div "**********" at bounding box center [305, 127] width 283 height 147
click at [15, 13] on div at bounding box center [10, 10] width 21 height 21
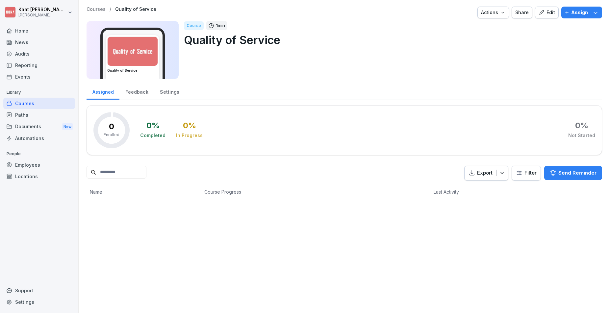
click at [30, 165] on div "Employees" at bounding box center [39, 165] width 72 height 12
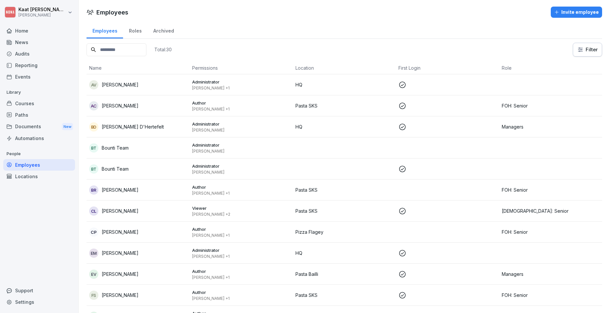
click at [33, 107] on div "Courses" at bounding box center [39, 104] width 72 height 12
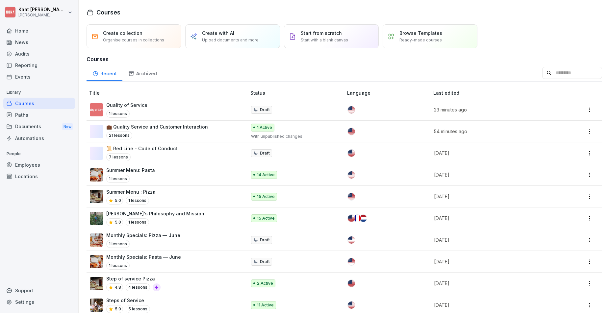
click at [134, 105] on p "Quality of Service" at bounding box center [126, 105] width 41 height 7
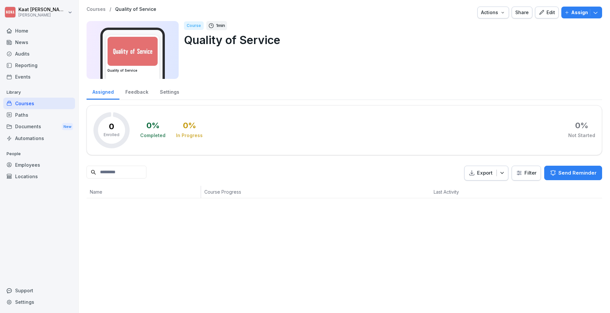
click at [289, 60] on div "Course 1 min Quality of Service" at bounding box center [390, 50] width 413 height 58
click at [545, 15] on div "Edit" at bounding box center [547, 12] width 16 height 7
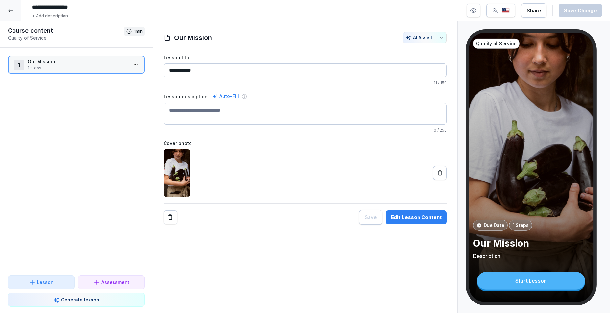
click at [428, 217] on div "Edit Lesson Content" at bounding box center [416, 217] width 51 height 7
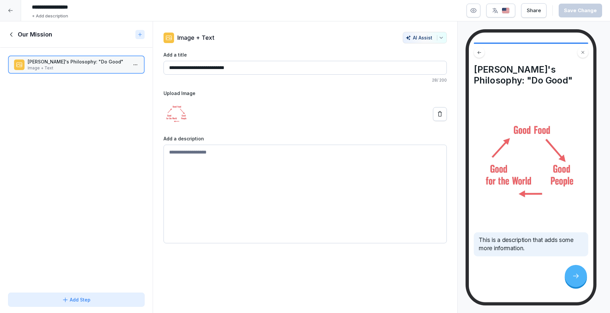
click at [244, 178] on textarea at bounding box center [305, 194] width 283 height 99
click at [13, 36] on icon at bounding box center [11, 34] width 7 height 7
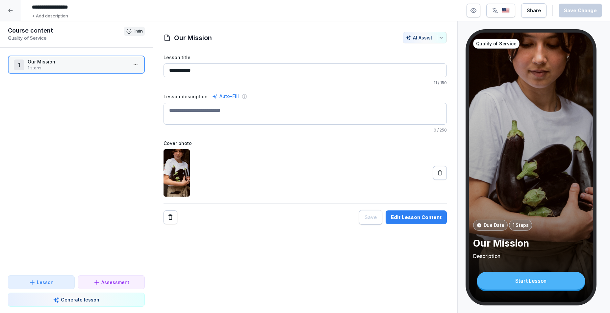
click at [15, 11] on div at bounding box center [10, 10] width 21 height 21
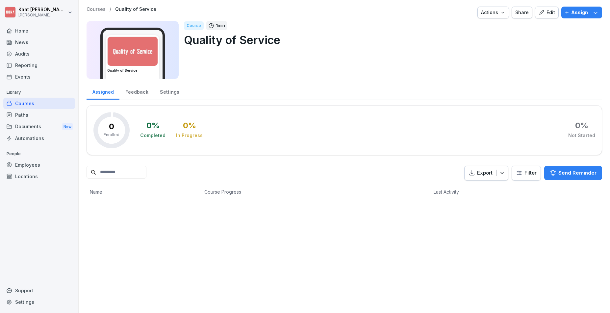
click at [35, 105] on div "Courses" at bounding box center [39, 104] width 72 height 12
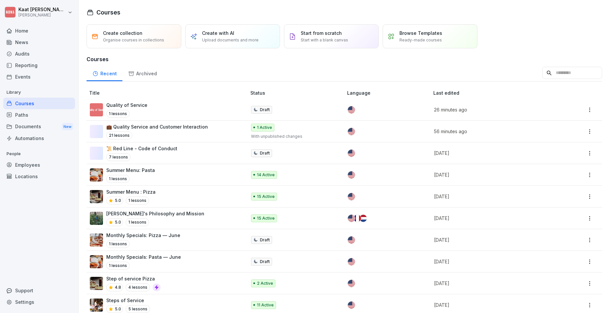
click at [157, 128] on p "💼 Quality Service and Customer Interaction" at bounding box center [157, 126] width 102 height 7
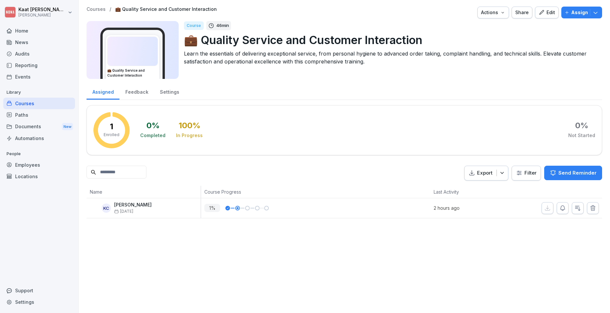
click at [161, 206] on div "KC Kaat Vander Cluyzen Aug 26" at bounding box center [145, 208] width 111 height 12
click at [245, 209] on div at bounding box center [247, 208] width 5 height 5
click at [540, 14] on icon "button" at bounding box center [542, 13] width 6 height 6
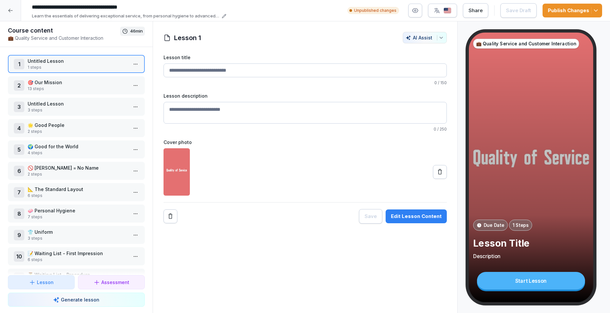
click at [84, 82] on p "🎯 Our Mission" at bounding box center [78, 82] width 100 height 7
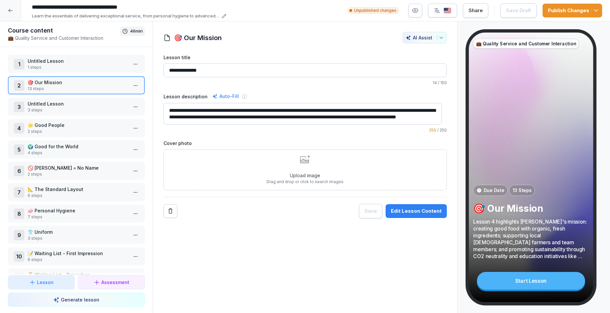
click at [85, 112] on p "3 steps" at bounding box center [78, 110] width 100 height 6
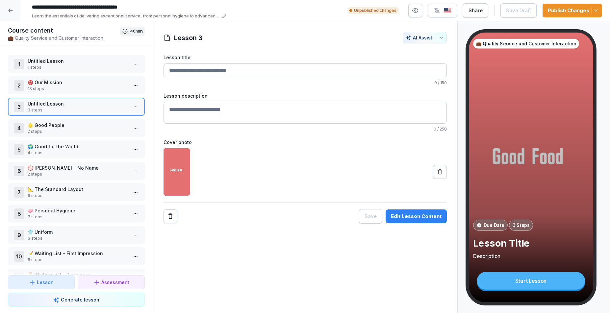
click at [76, 130] on p "2 steps" at bounding box center [78, 132] width 100 height 6
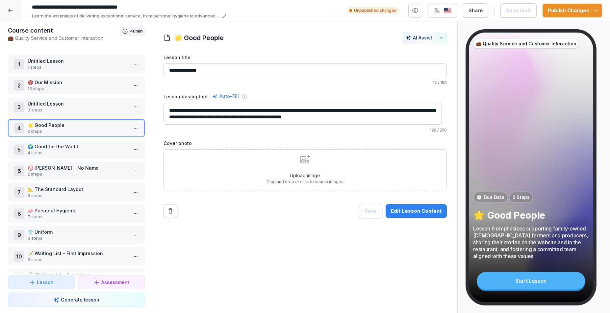
click at [71, 150] on p "🌍 Good for the World" at bounding box center [78, 146] width 100 height 7
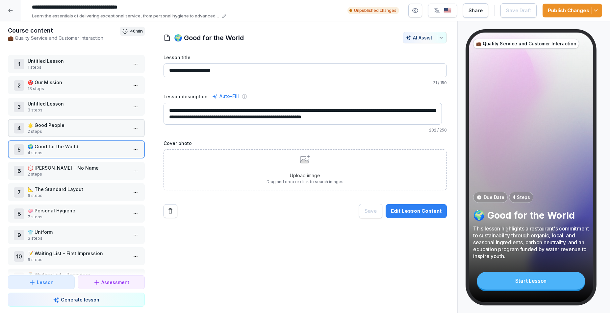
click at [68, 172] on p "2 steps" at bounding box center [78, 175] width 100 height 6
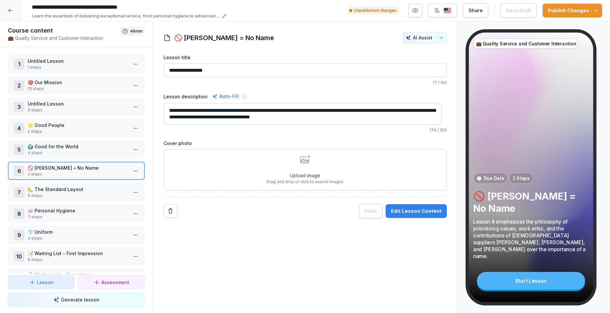
click at [65, 193] on p "6 steps" at bounding box center [78, 196] width 100 height 6
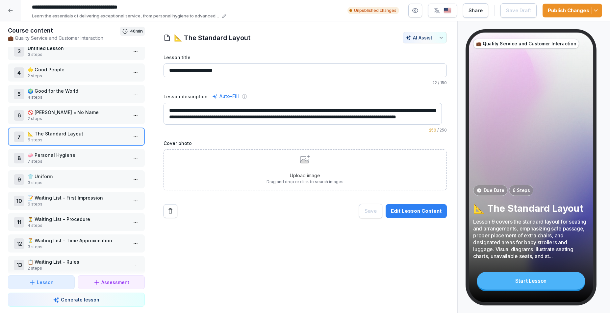
scroll to position [37, 0]
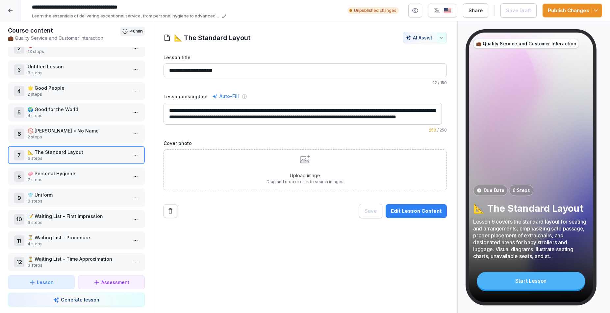
click at [72, 166] on div "1 Untitled Lesson 1 steps 2 🎯 Our Mission 13 steps 3 Untitled Lesson 3 steps 4 …" at bounding box center [76, 161] width 153 height 229
click at [74, 177] on p "7 steps" at bounding box center [78, 180] width 100 height 6
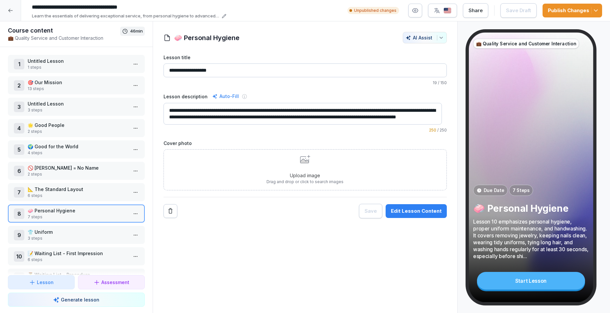
click at [72, 87] on p "13 steps" at bounding box center [78, 89] width 100 height 6
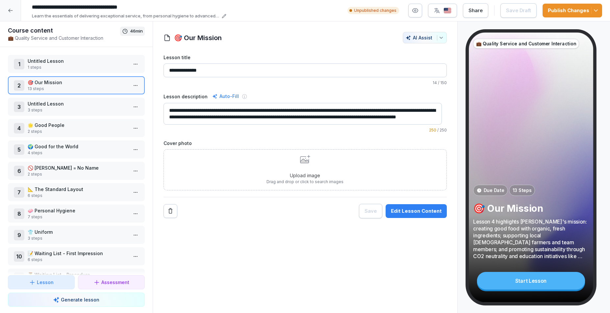
click at [417, 212] on div "Edit Lesson Content" at bounding box center [416, 211] width 51 height 7
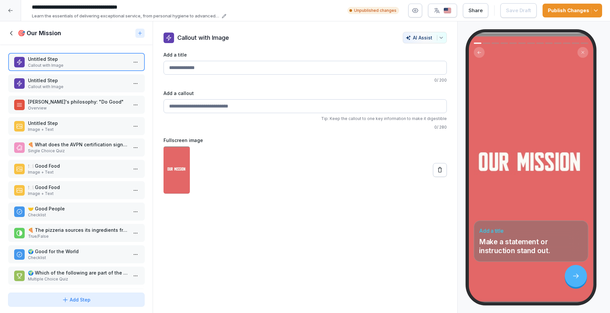
click at [88, 83] on p "Untitled Step" at bounding box center [78, 80] width 100 height 7
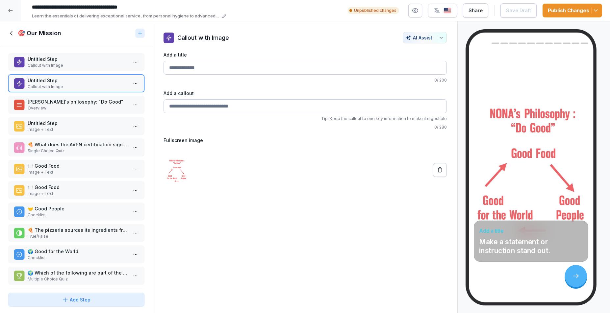
click at [82, 105] on p "NONA's philosophy: "Do Good"" at bounding box center [78, 101] width 100 height 7
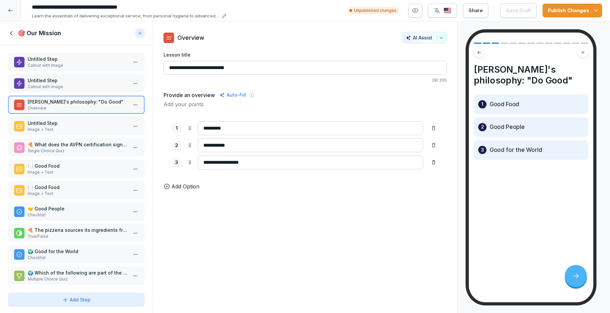
click at [81, 127] on p "Untitled Step" at bounding box center [78, 123] width 100 height 7
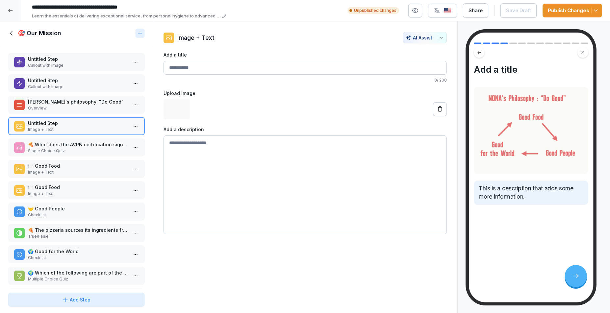
click at [76, 145] on p "🍕 What does the AVPN certification signify for the pizzeria?" at bounding box center [78, 144] width 100 height 7
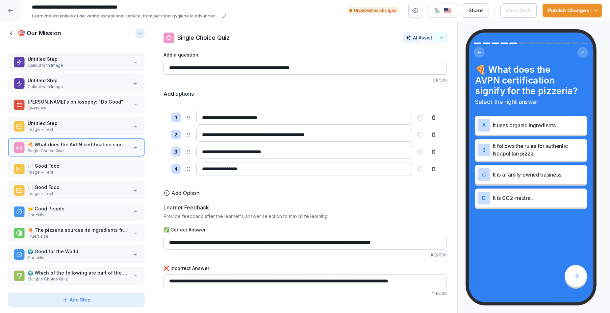
click at [73, 153] on p "Single Choice Quiz" at bounding box center [78, 151] width 100 height 6
click at [69, 119] on div "Untitled Step Callout with Image Untitled Step Callout with Image NONA's philos…" at bounding box center [76, 167] width 153 height 245
click at [65, 131] on p "Image + Text" at bounding box center [78, 130] width 100 height 6
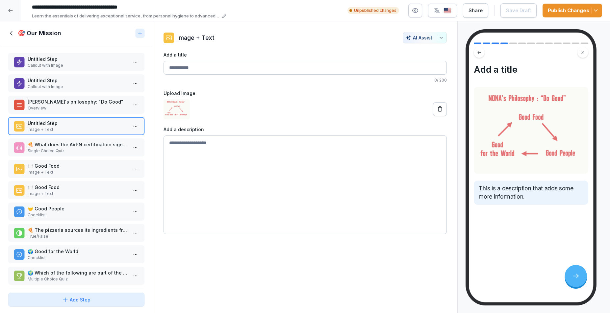
click at [53, 169] on p "🍽️ Good Food" at bounding box center [78, 166] width 100 height 7
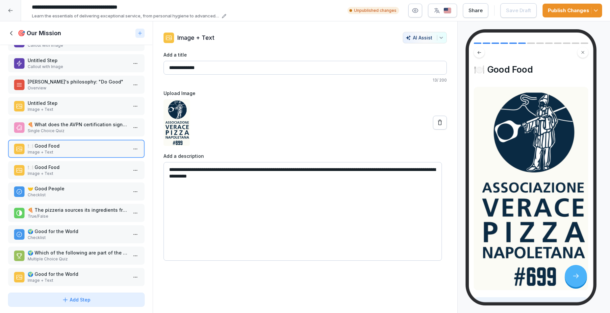
scroll to position [21, 0]
click at [63, 169] on p "🍽️ Good Food" at bounding box center [78, 166] width 100 height 7
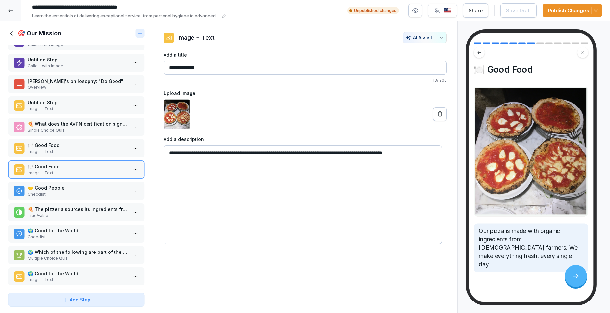
scroll to position [53, 0]
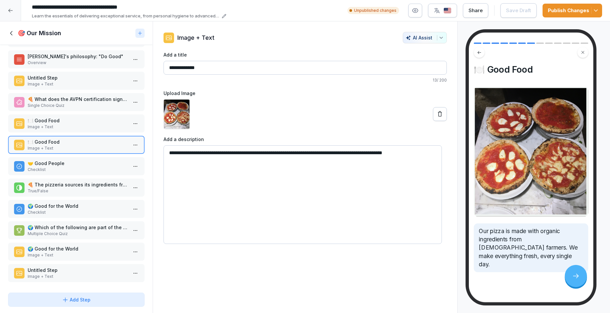
click at [56, 160] on p "🤝 Good People" at bounding box center [78, 163] width 100 height 7
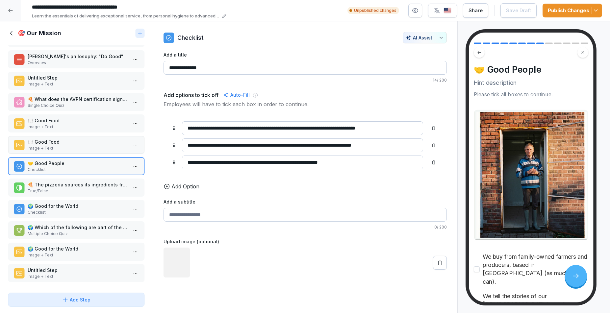
click at [57, 182] on p "🍕 The pizzeria sources its ingredients from Belgian family-owned farmers whenev…" at bounding box center [78, 184] width 100 height 7
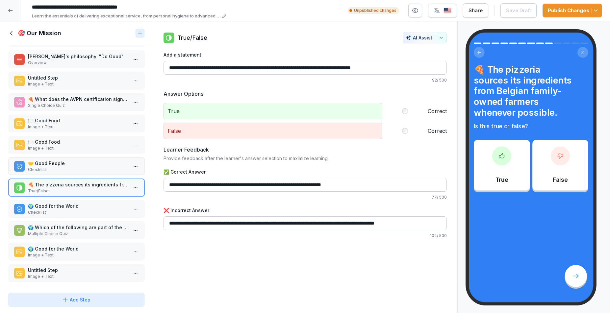
click at [52, 203] on p "🌍 Good for the World" at bounding box center [78, 206] width 100 height 7
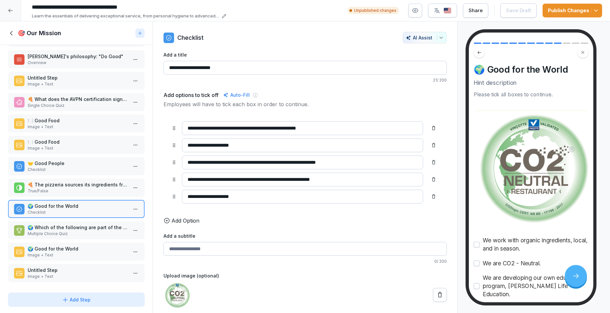
click at [10, 32] on icon at bounding box center [11, 33] width 7 height 7
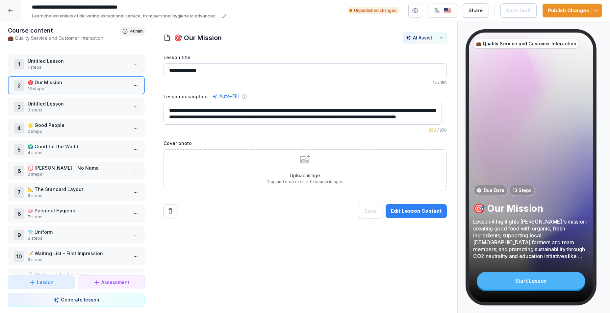
click at [8, 10] on icon at bounding box center [10, 10] width 5 height 5
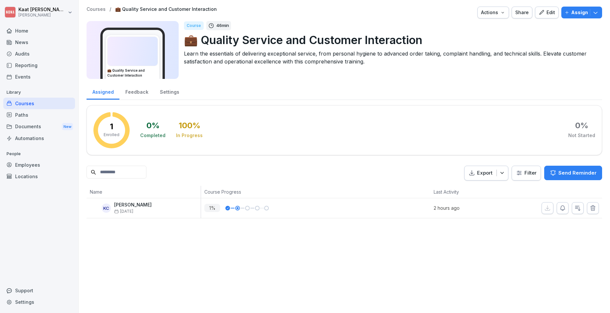
click at [17, 101] on div "Courses" at bounding box center [39, 104] width 72 height 12
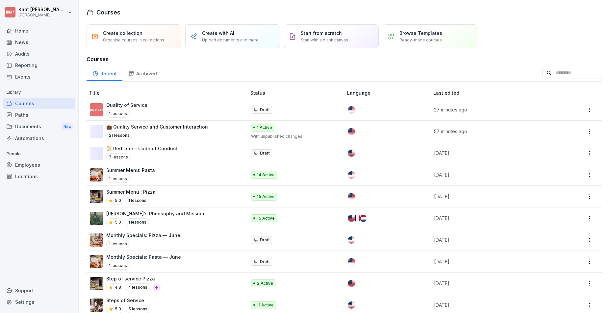
click at [30, 113] on div "Paths" at bounding box center [39, 115] width 72 height 12
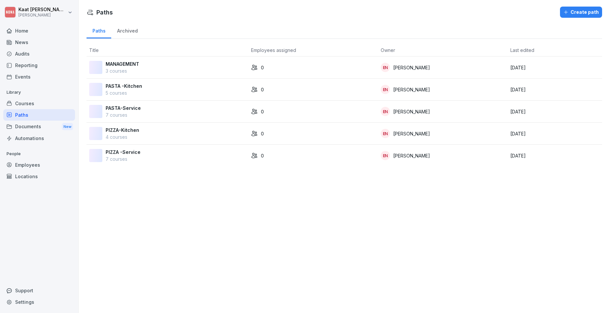
click at [32, 104] on div "Courses" at bounding box center [39, 104] width 72 height 12
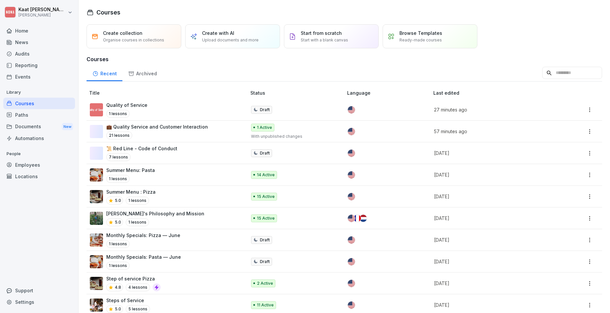
click at [131, 101] on td "Quality of Service 1 lessons" at bounding box center [167, 110] width 161 height 22
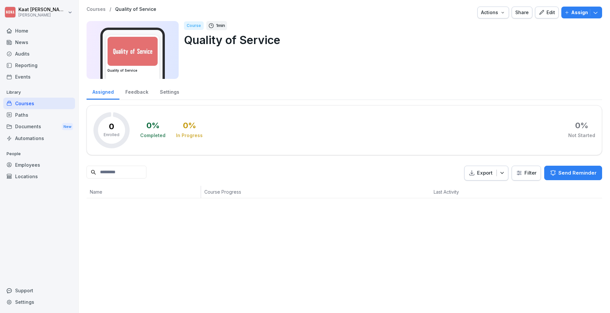
click at [550, 14] on div "Edit" at bounding box center [547, 12] width 16 height 7
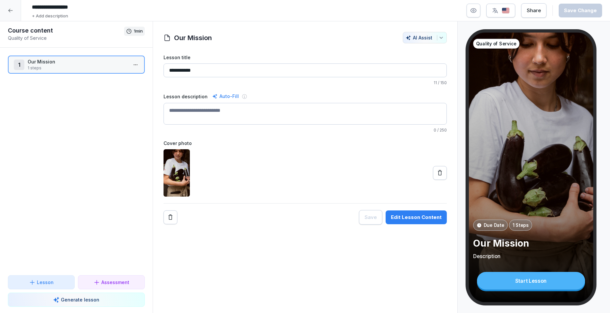
click at [421, 216] on div "Edit Lesson Content" at bounding box center [416, 217] width 51 height 7
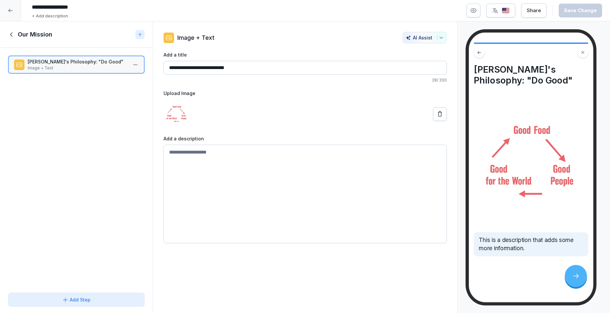
click at [137, 34] on div at bounding box center [140, 34] width 9 height 9
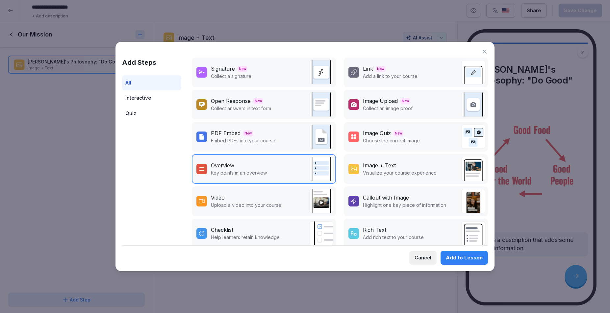
click at [433, 165] on div "Image + Text Visualize your course experience" at bounding box center [416, 169] width 144 height 30
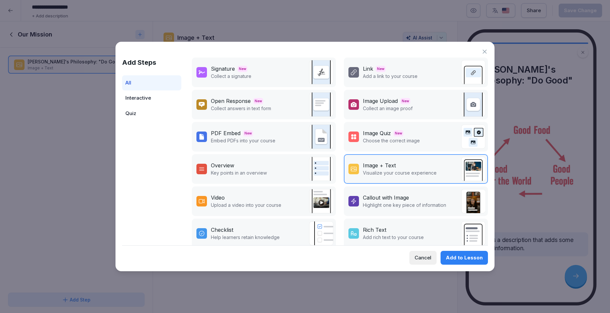
click at [454, 256] on div "Add to Lesson" at bounding box center [464, 258] width 37 height 7
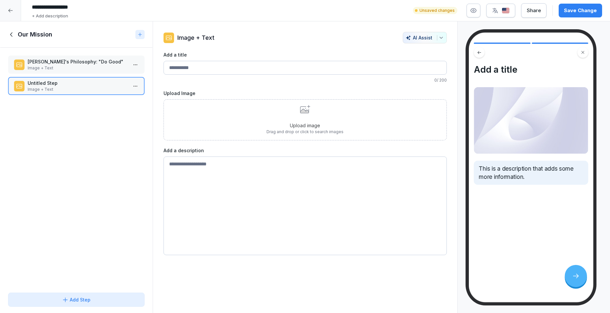
click at [299, 117] on div "Upload image Drag and drop or click to search images" at bounding box center [305, 120] width 77 height 30
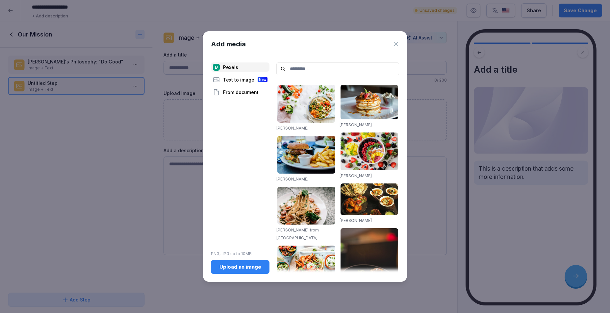
click at [240, 266] on div "Upload an image" at bounding box center [240, 267] width 48 height 7
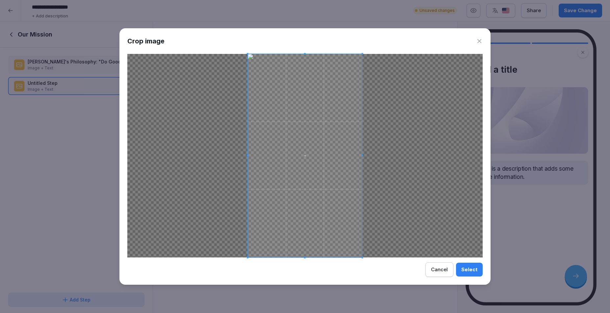
click at [467, 270] on div "Select" at bounding box center [470, 269] width 16 height 7
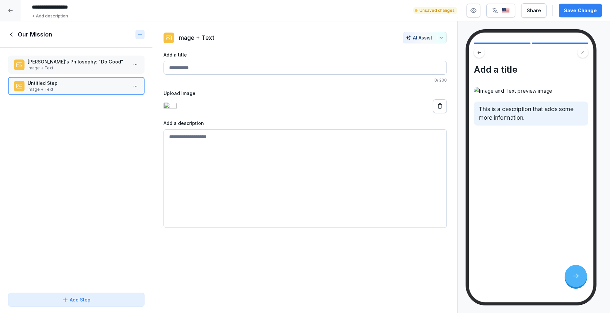
click at [504, 94] on img at bounding box center [531, 91] width 115 height 8
click at [87, 63] on p "[PERSON_NAME]'s Philosophy: "Do Good"" at bounding box center [78, 61] width 100 height 7
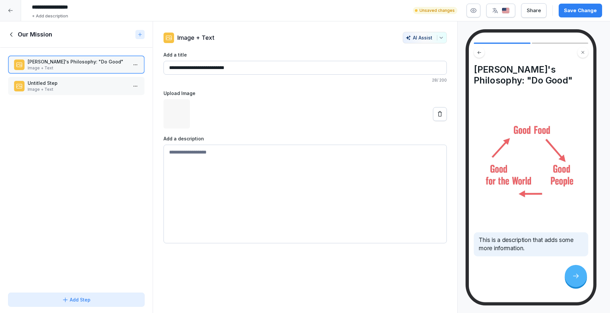
click at [70, 88] on p "Image + Text" at bounding box center [78, 90] width 100 height 6
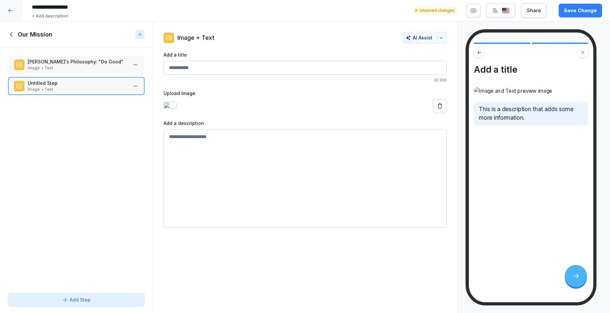
click at [424, 228] on textarea at bounding box center [305, 178] width 283 height 99
click at [348, 113] on div at bounding box center [305, 106] width 283 height 14
click at [584, 15] on button "Save Change" at bounding box center [580, 11] width 43 height 14
click at [85, 67] on p "Image + Text" at bounding box center [78, 68] width 100 height 6
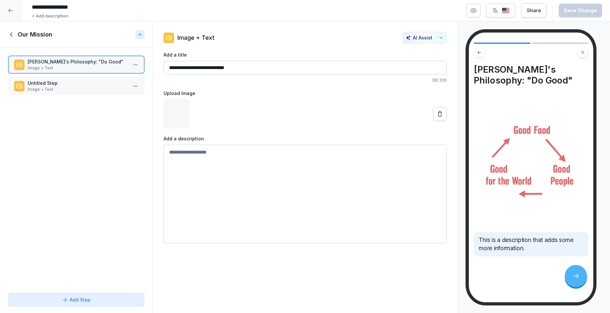
click at [13, 36] on icon at bounding box center [11, 34] width 7 height 7
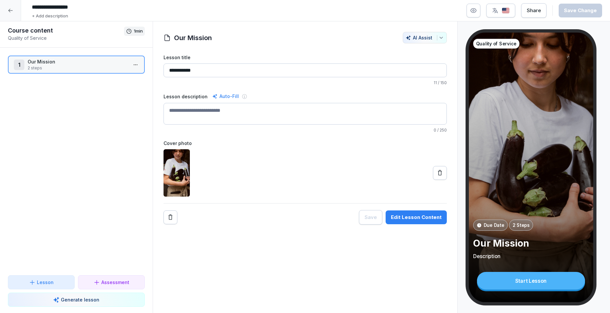
click at [12, 9] on icon at bounding box center [10, 10] width 5 height 5
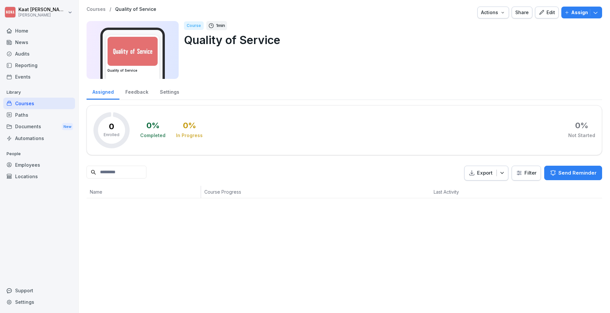
click at [29, 99] on div "Courses" at bounding box center [39, 104] width 72 height 12
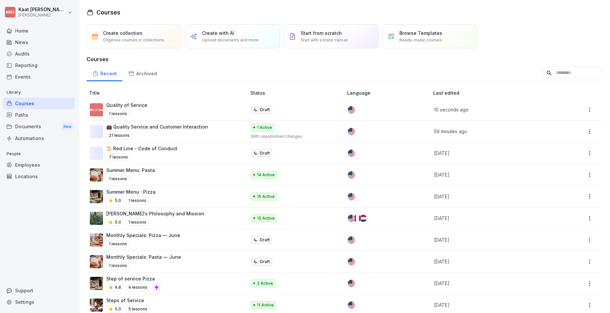
click at [157, 149] on p "📜 Red Line - Code of Conduct" at bounding box center [141, 148] width 71 height 7
click at [585, 155] on html "Kaat Vander Cluyzen [PERSON_NAME] Home News Audits Reporting Events Library Cou…" at bounding box center [305, 156] width 610 height 313
click at [415, 155] on html "Kaat Vander Cluyzen [PERSON_NAME] Home News Audits Reporting Events Library Cou…" at bounding box center [305, 156] width 610 height 313
click at [186, 130] on div "💼 Quality Service and Customer Interaction 21 lessons" at bounding box center [157, 131] width 102 height 16
click at [184, 100] on td "Quality of Service 1 lessons" at bounding box center [167, 110] width 161 height 22
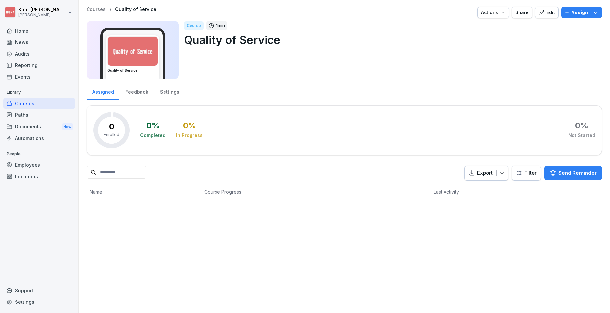
click at [95, 11] on p "Courses" at bounding box center [96, 10] width 19 height 6
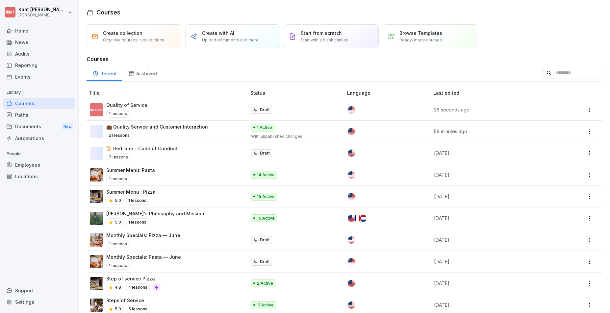
click at [145, 111] on div "1 lessons" at bounding box center [126, 114] width 41 height 8
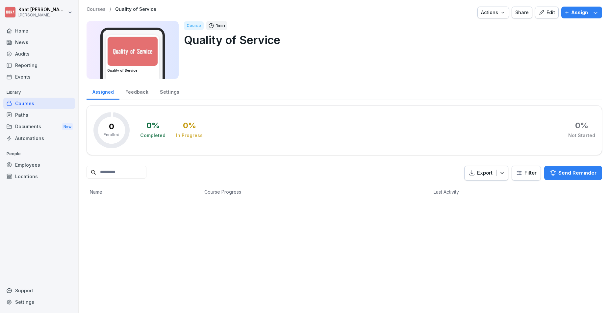
click at [574, 13] on p "Assign" at bounding box center [580, 12] width 17 height 7
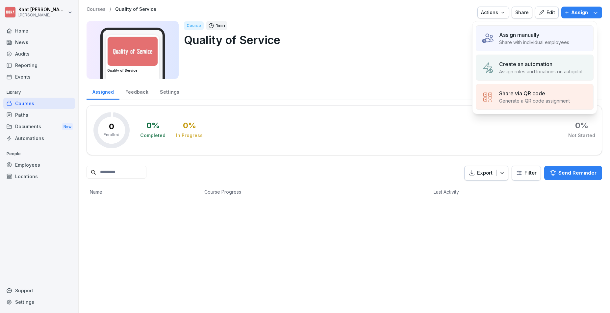
click at [506, 30] on div "Assign manually Share with individual employees" at bounding box center [535, 38] width 118 height 26
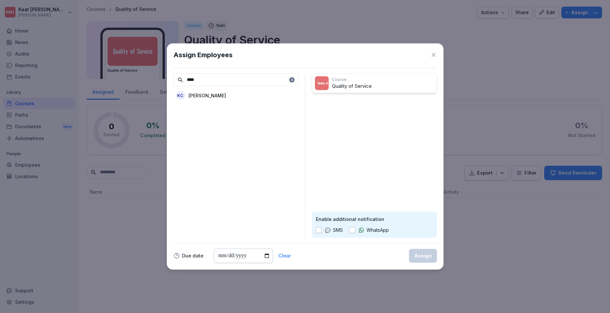
type input "****"
click at [226, 92] on p "[PERSON_NAME]" at bounding box center [208, 95] width 38 height 7
click at [426, 260] on button "Assign" at bounding box center [423, 256] width 28 height 14
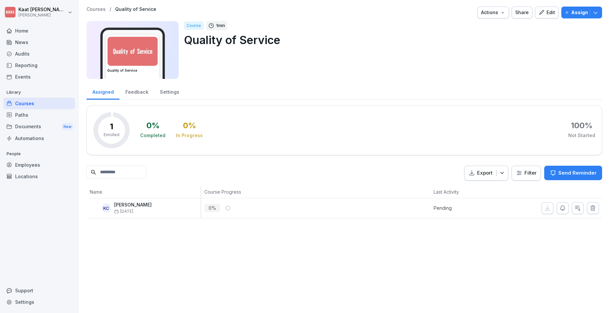
click at [544, 16] on button "Edit" at bounding box center [547, 13] width 24 height 12
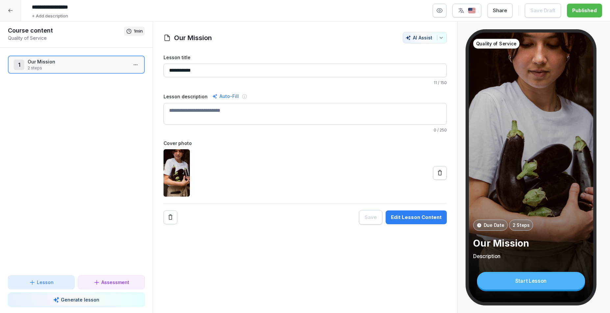
click at [429, 218] on div "Edit Lesson Content" at bounding box center [416, 217] width 51 height 7
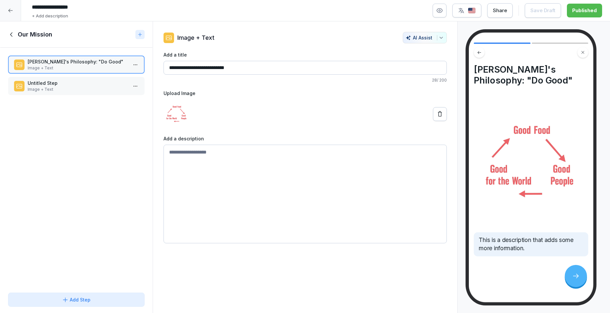
click at [86, 85] on p "Untitled Step" at bounding box center [78, 83] width 100 height 7
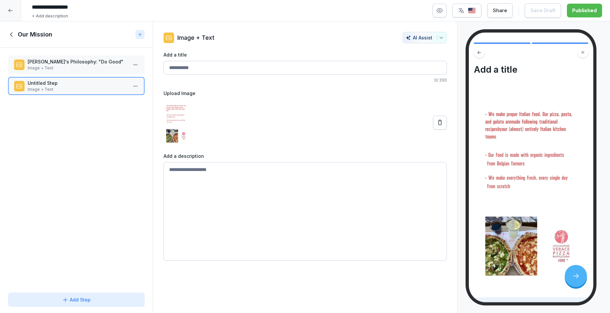
click at [177, 112] on img at bounding box center [177, 122] width 26 height 47
click at [195, 68] on input "Add a title" at bounding box center [305, 68] width 283 height 14
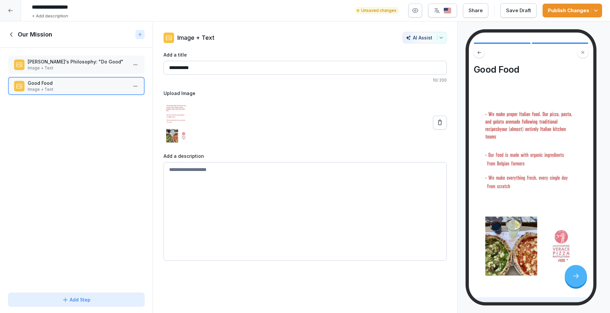
click at [211, 68] on input "*********" at bounding box center [305, 68] width 283 height 14
click at [318, 118] on div at bounding box center [305, 122] width 283 height 47
click at [215, 68] on input "*********" at bounding box center [305, 68] width 283 height 14
type input "**********"
click at [271, 158] on label "Add a description" at bounding box center [305, 156] width 283 height 7
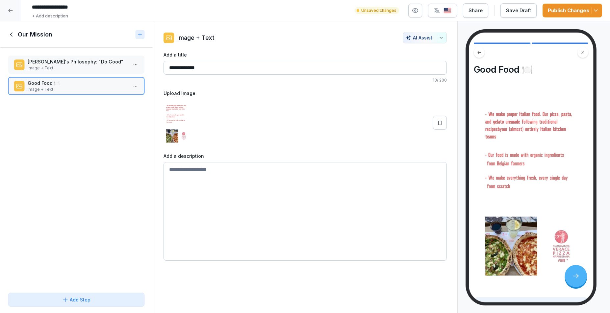
click at [244, 72] on input "**********" at bounding box center [305, 68] width 283 height 14
click at [578, 15] on button "Publish Changes" at bounding box center [573, 11] width 60 height 14
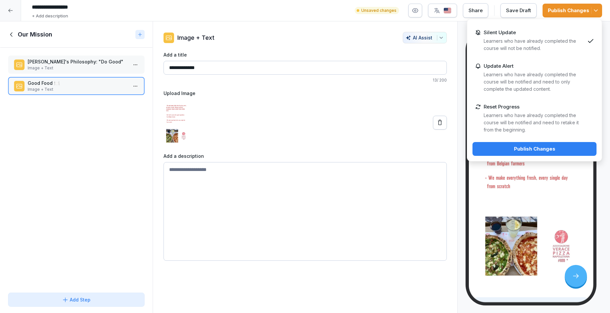
click at [549, 147] on div "Publish Changes" at bounding box center [535, 149] width 114 height 7
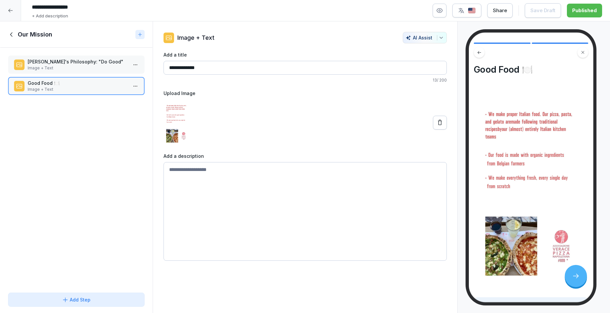
click at [78, 65] on p "[PERSON_NAME]'s Philosophy: "Do Good"" at bounding box center [78, 61] width 100 height 7
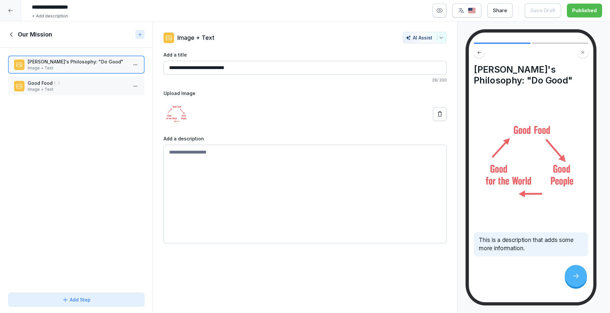
click at [75, 88] on p "Image + Text" at bounding box center [78, 90] width 100 height 6
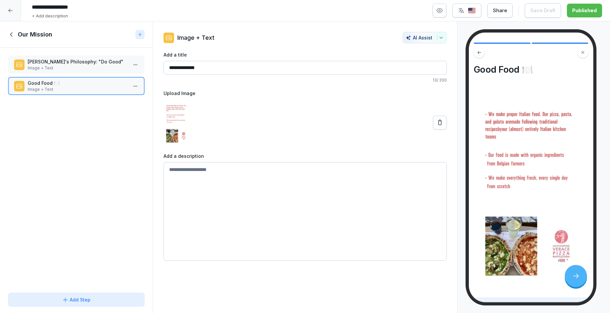
click at [139, 32] on icon at bounding box center [140, 34] width 5 height 5
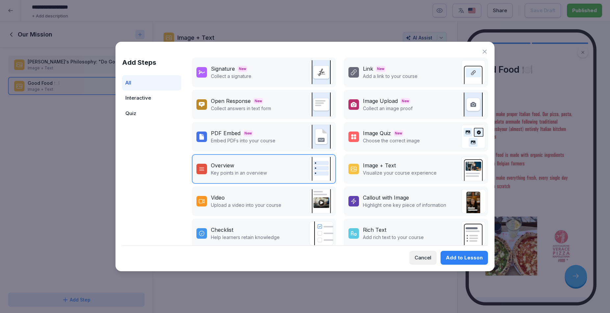
click at [400, 158] on div "Image + Text Visualize your course experience" at bounding box center [416, 169] width 144 height 30
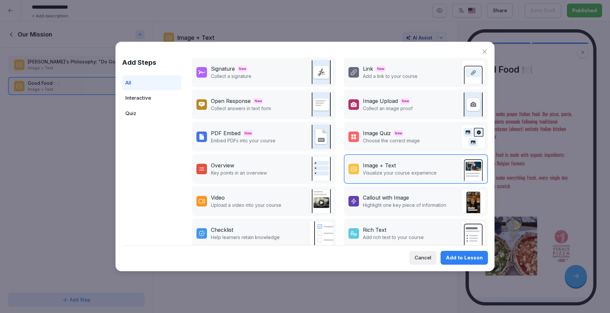
click at [484, 257] on button "Add to Lesson" at bounding box center [464, 258] width 47 height 14
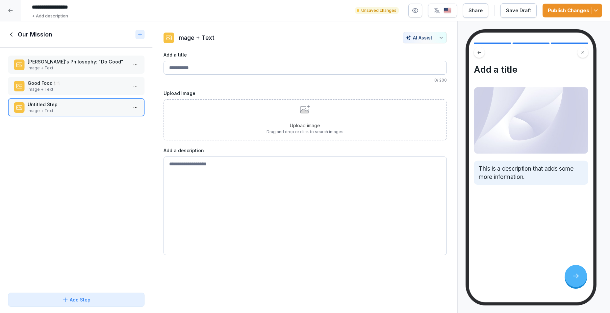
click at [252, 152] on label "Add a description" at bounding box center [305, 150] width 283 height 7
click at [187, 68] on input "Add a title" at bounding box center [305, 68] width 283 height 14
type input "*********"
click at [331, 122] on p "Upload image" at bounding box center [305, 125] width 77 height 7
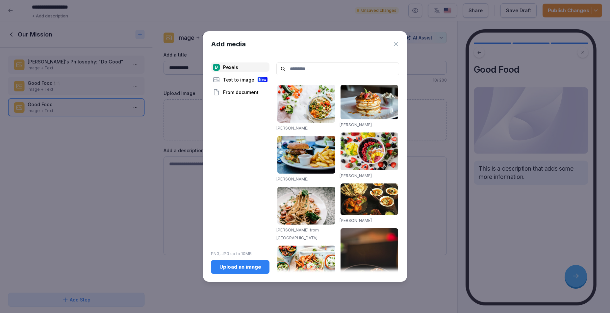
click at [397, 43] on icon at bounding box center [396, 44] width 7 height 7
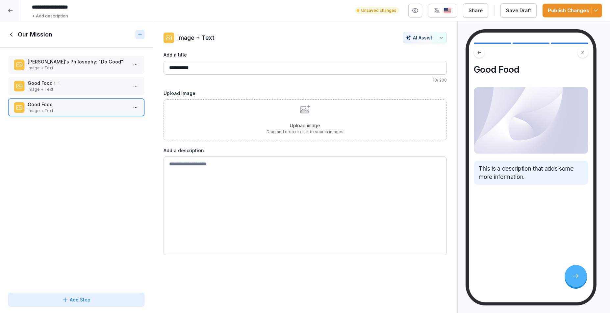
click at [311, 124] on p "Upload image" at bounding box center [305, 125] width 77 height 7
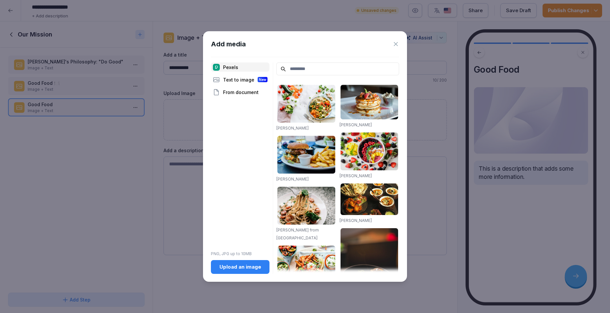
click at [397, 44] on icon at bounding box center [396, 44] width 7 height 7
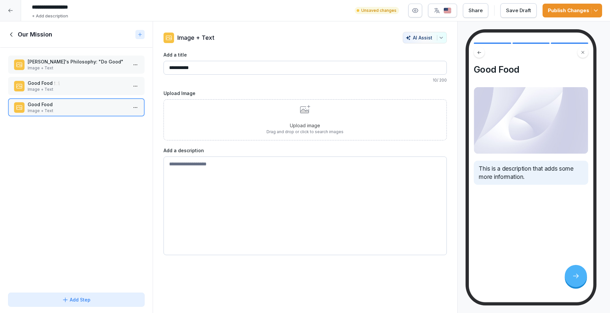
click at [316, 119] on div "Upload image Drag and drop or click to search images" at bounding box center [305, 120] width 77 height 30
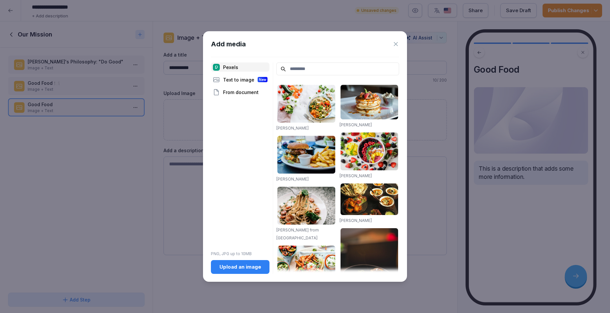
click at [227, 265] on div "Upload an image" at bounding box center [240, 267] width 48 height 7
click at [254, 269] on div "Upload an image" at bounding box center [240, 267] width 48 height 7
click at [234, 269] on div "Upload an image" at bounding box center [240, 267] width 48 height 7
click at [397, 43] on icon at bounding box center [396, 44] width 4 height 4
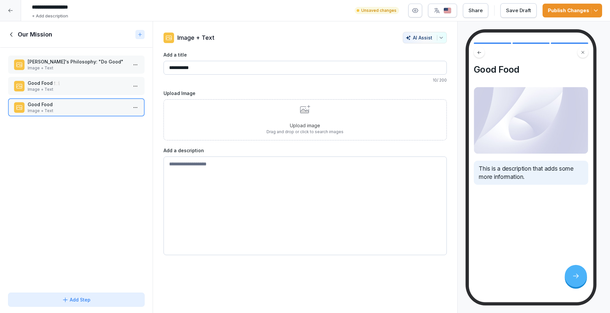
click at [288, 117] on div "Upload image Drag and drop or click to search images" at bounding box center [305, 120] width 77 height 30
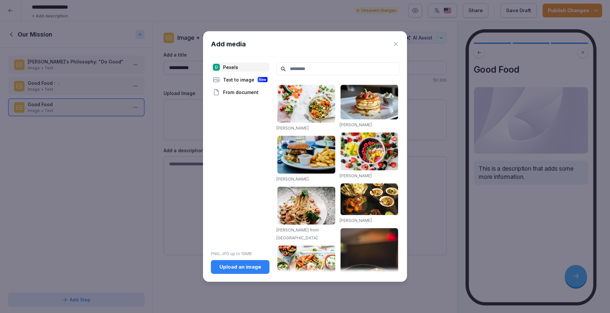
click at [250, 265] on div "Upload an image" at bounding box center [240, 267] width 48 height 7
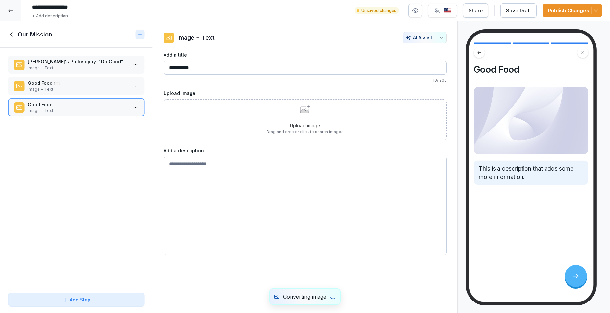
click at [273, 184] on textarea at bounding box center [305, 206] width 283 height 99
click at [208, 169] on textarea at bounding box center [305, 206] width 283 height 99
paste textarea "**********"
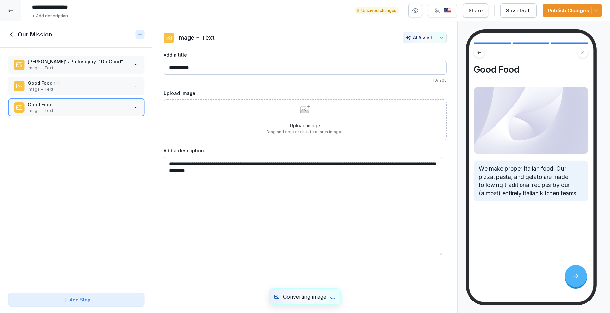
click at [169, 161] on textarea "**********" at bounding box center [303, 206] width 279 height 99
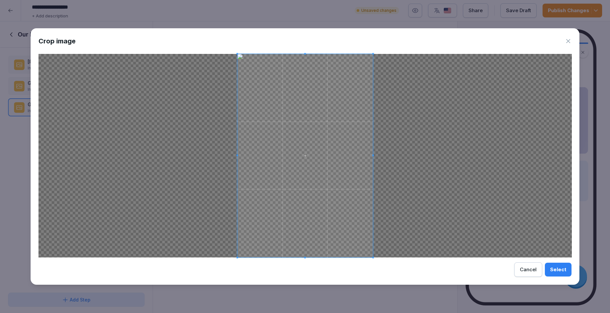
click at [562, 272] on div "Select" at bounding box center [559, 269] width 16 height 7
click at [558, 271] on div "Select Cancel" at bounding box center [306, 270] width 534 height 14
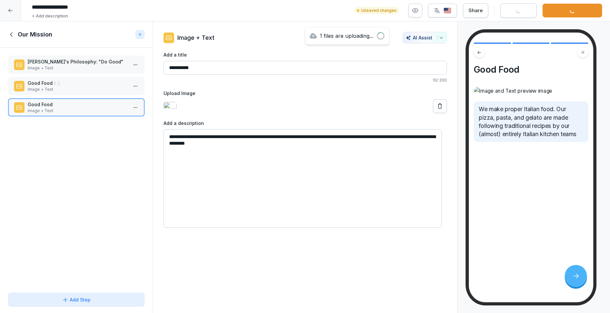
click at [215, 180] on textarea "**********" at bounding box center [303, 178] width 279 height 99
paste textarea "**********"
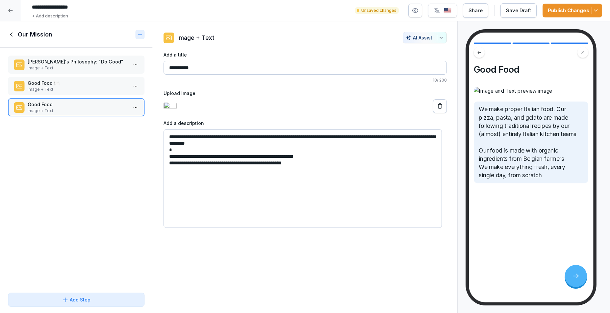
click at [168, 189] on textarea "**********" at bounding box center [303, 178] width 279 height 99
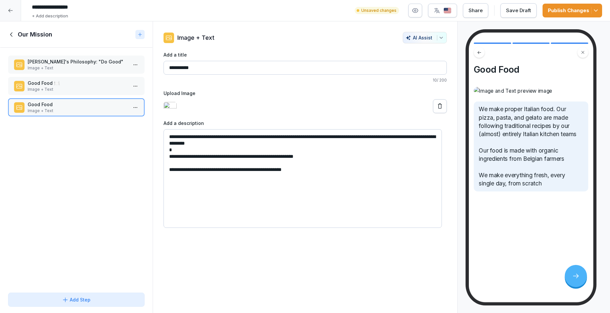
click at [343, 220] on textarea "**********" at bounding box center [303, 178] width 279 height 99
click at [371, 113] on div at bounding box center [305, 106] width 283 height 14
click at [170, 163] on textarea "**********" at bounding box center [303, 178] width 279 height 99
click at [169, 182] on textarea "**********" at bounding box center [303, 178] width 279 height 99
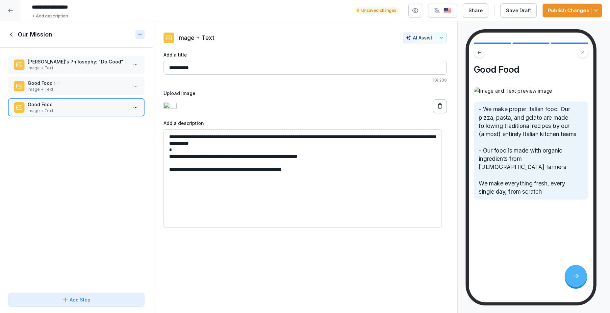
click at [170, 196] on textarea "**********" at bounding box center [303, 178] width 279 height 99
click at [369, 190] on textarea "**********" at bounding box center [303, 178] width 279 height 99
type textarea "**********"
click at [523, 12] on div "Save Draft" at bounding box center [518, 10] width 25 height 7
click at [580, 10] on div "Publish Changes" at bounding box center [572, 10] width 49 height 7
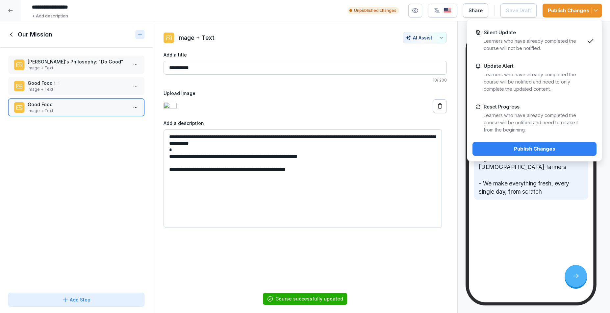
click at [554, 145] on button "Publish Changes" at bounding box center [535, 149] width 124 height 14
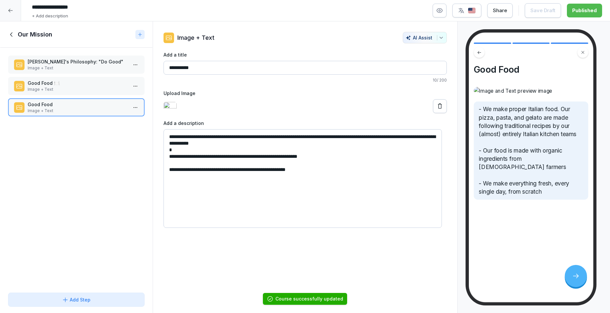
click at [504, 13] on div "Share" at bounding box center [500, 10] width 14 height 7
click at [447, 11] on button "button" at bounding box center [440, 11] width 14 height 14
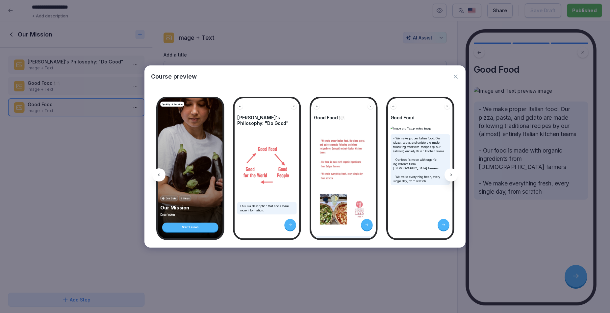
scroll to position [97, 0]
click at [459, 79] on div "Course preview" at bounding box center [305, 77] width 321 height 23
click at [457, 76] on icon "button" at bounding box center [456, 76] width 7 height 7
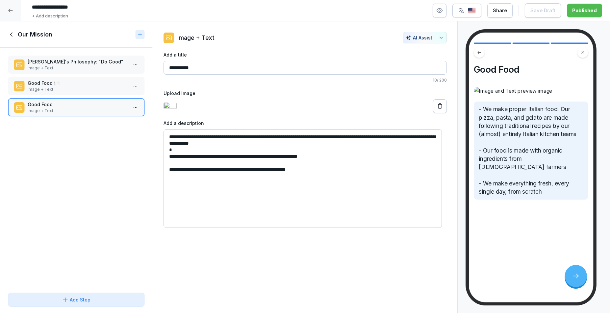
click at [505, 12] on div "Share" at bounding box center [500, 10] width 14 height 7
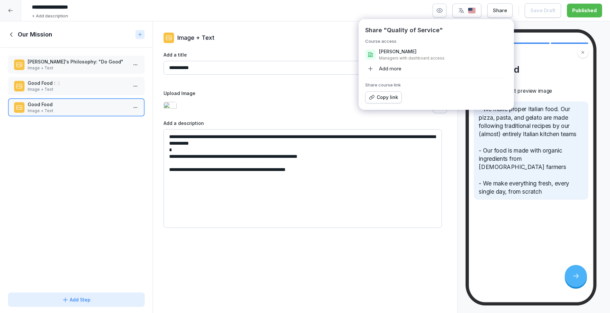
click at [314, 30] on div "**********" at bounding box center [305, 167] width 305 height 292
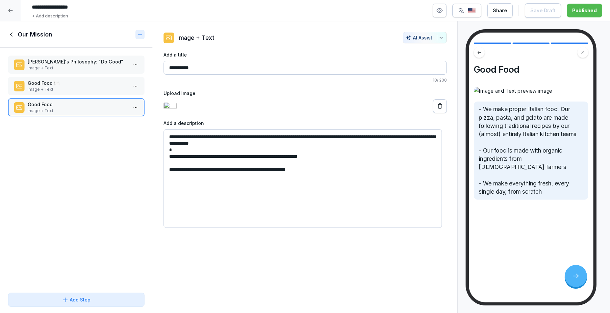
click at [9, 12] on icon at bounding box center [10, 10] width 5 height 5
click at [12, 35] on icon at bounding box center [11, 34] width 7 height 7
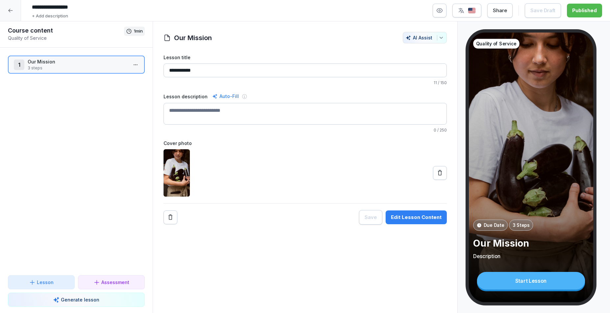
drag, startPoint x: 13, startPoint y: 1, endPoint x: 13, endPoint y: 6, distance: 4.7
click at [13, 6] on div at bounding box center [10, 10] width 21 height 21
click at [13, 9] on icon at bounding box center [10, 10] width 5 height 5
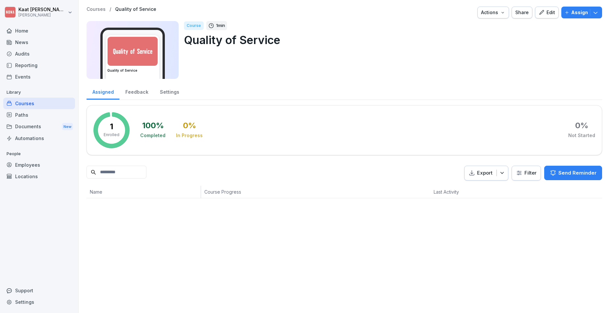
click at [10, 14] on html "Kaat Vander Cluyzen [PERSON_NAME] Home News Audits Reporting Events Library Cou…" at bounding box center [305, 156] width 610 height 313
click at [538, 43] on html "Kaat Vander Cluyzen [PERSON_NAME] Home News Audits Reporting Events Library Cou…" at bounding box center [305, 156] width 610 height 313
click at [377, 116] on div "100 % Completed 0 % In Progress 0 % Not Started" at bounding box center [367, 130] width 455 height 36
click at [552, 15] on button "Edit" at bounding box center [547, 13] width 24 height 12
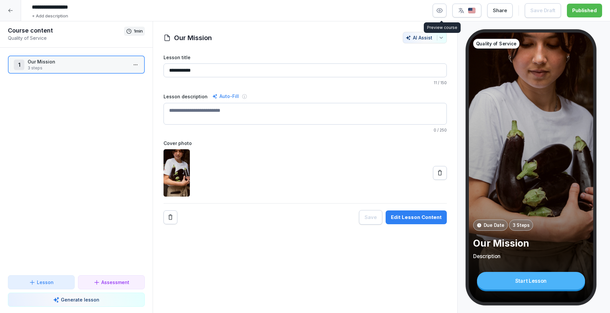
click at [438, 10] on button "button" at bounding box center [440, 11] width 14 height 14
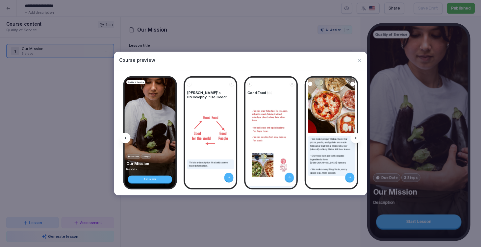
scroll to position [63, 0]
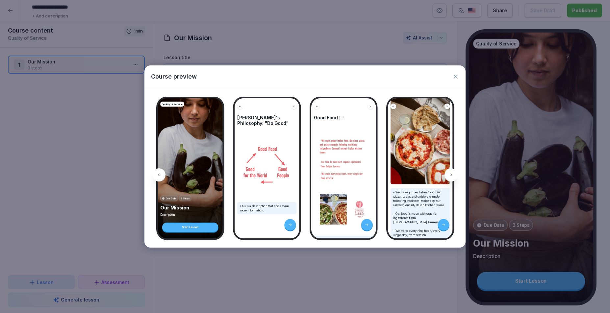
click at [457, 73] on icon "button" at bounding box center [456, 76] width 7 height 7
